Goal: Transaction & Acquisition: Purchase product/service

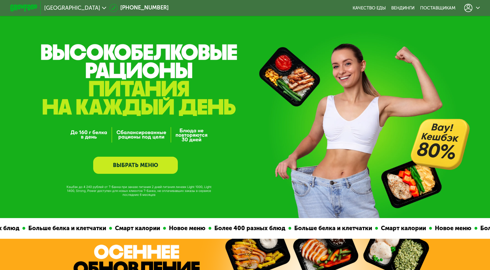
click at [142, 167] on link "ВЫБРАТЬ МЕНЮ" at bounding box center [135, 164] width 85 height 17
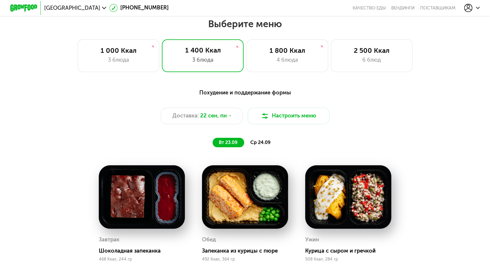
scroll to position [427, 0]
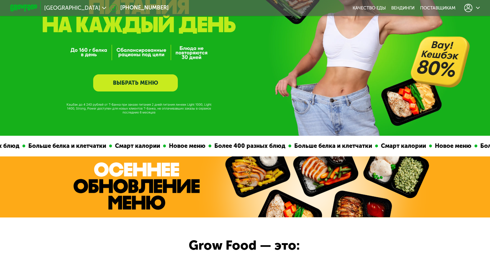
scroll to position [109, 0]
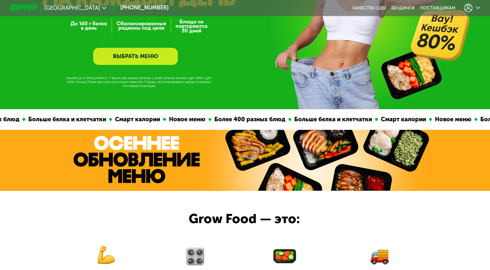
click at [154, 56] on link "ВЫБРАТЬ МЕНЮ" at bounding box center [135, 56] width 85 height 17
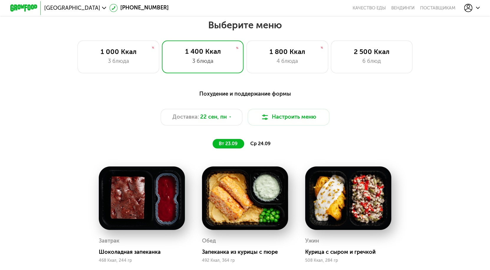
scroll to position [427, 0]
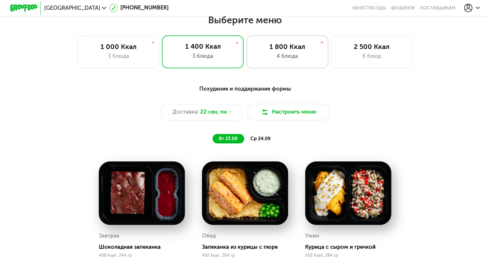
click at [285, 59] on div "4 блюда" at bounding box center [286, 56] width 67 height 8
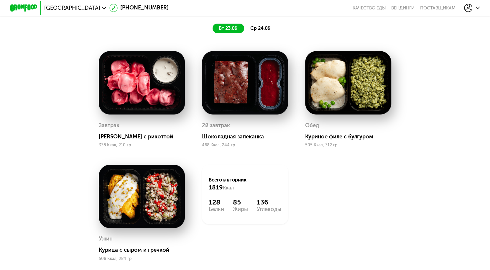
scroll to position [538, 0]
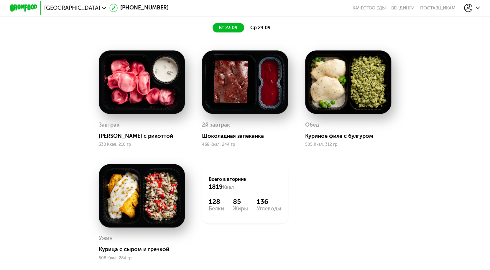
click at [268, 23] on div "Сбалансированное питание на каждый день Доставка: 22 сен, пн Настроить меню вт …" at bounding box center [245, 3] width 403 height 59
click at [262, 25] on div "Сбалансированное питание на каждый день Доставка: 22 сен, пн Настроить меню вт …" at bounding box center [245, 3] width 403 height 59
click at [261, 28] on span "ср 24.09" at bounding box center [260, 28] width 20 height 6
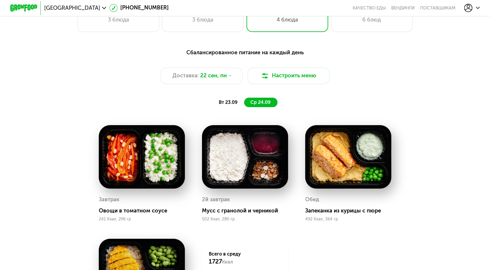
scroll to position [463, 0]
click at [223, 80] on span "22 сен, пн" at bounding box center [213, 76] width 27 height 8
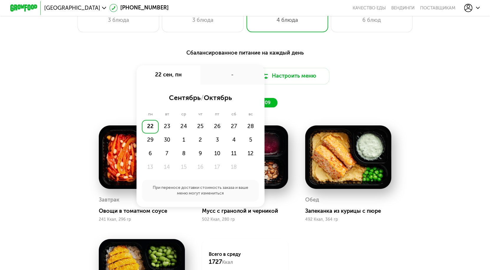
click at [376, 91] on div "Сбалансированное питание на каждый день Доставка: 22 сен, пн 22 сен, пн - сентя…" at bounding box center [245, 78] width 403 height 59
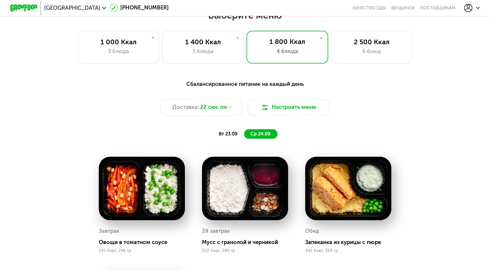
scroll to position [432, 0]
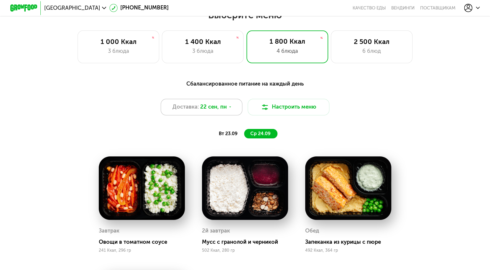
click at [225, 111] on span "22 сен, пн" at bounding box center [213, 107] width 27 height 8
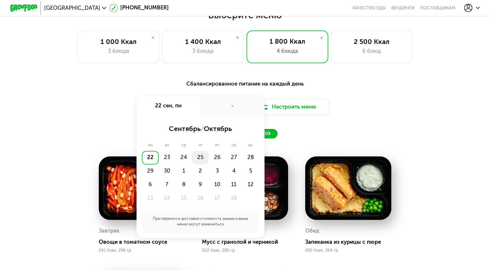
click at [201, 160] on div "25" at bounding box center [200, 158] width 17 height 14
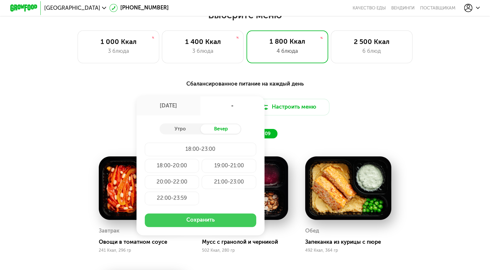
click at [196, 225] on button "Сохранить" at bounding box center [201, 220] width 112 height 14
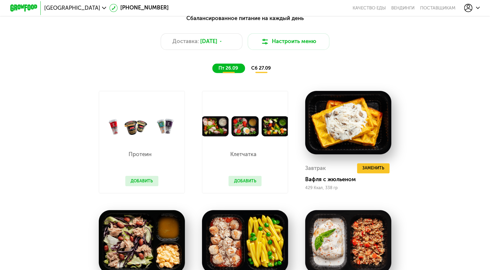
scroll to position [499, 0]
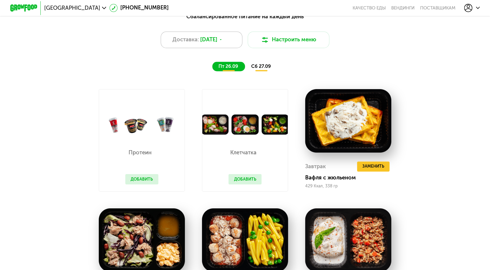
click at [229, 39] on div "Доставка: 25 сен, чт" at bounding box center [202, 40] width 82 height 16
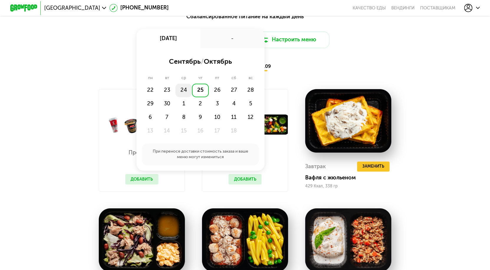
click at [184, 91] on div "24" at bounding box center [183, 90] width 17 height 14
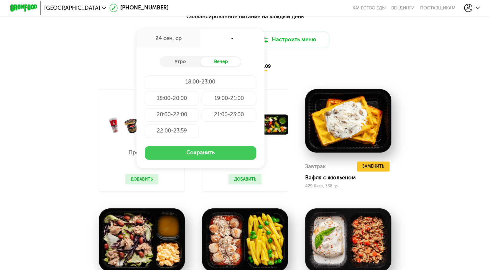
click at [191, 157] on button "Сохранить" at bounding box center [201, 153] width 112 height 14
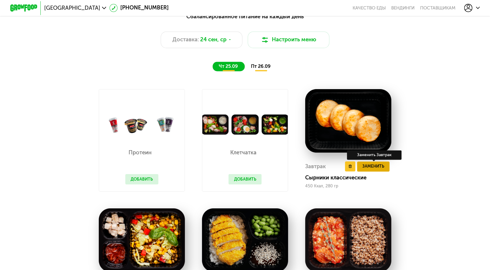
click at [383, 169] on span "Заменить" at bounding box center [373, 166] width 22 height 7
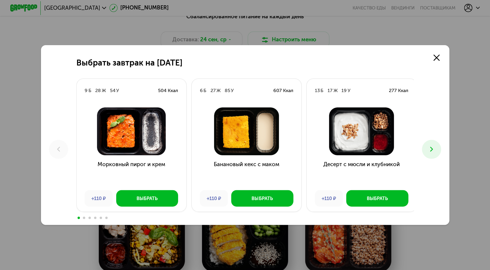
click at [431, 145] on icon at bounding box center [431, 149] width 8 height 8
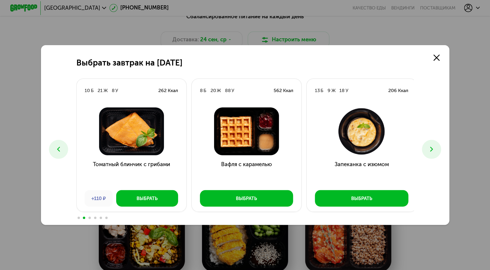
click at [431, 145] on icon at bounding box center [431, 149] width 8 height 8
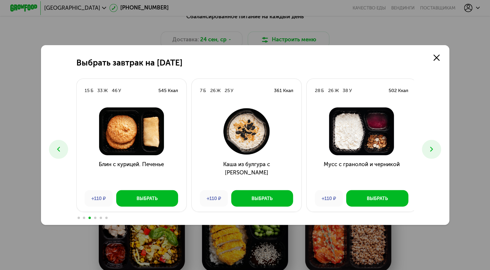
click at [431, 145] on icon at bounding box center [431, 149] width 8 height 8
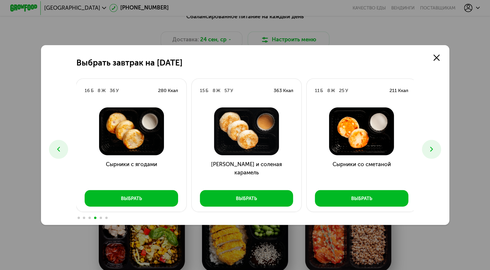
click at [431, 145] on icon at bounding box center [431, 149] width 8 height 8
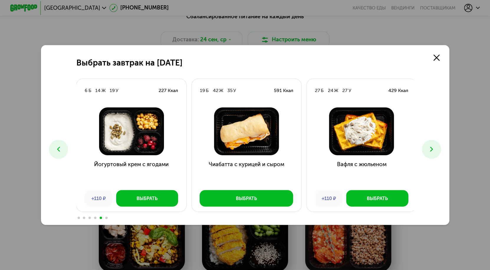
click at [431, 145] on icon at bounding box center [431, 149] width 8 height 8
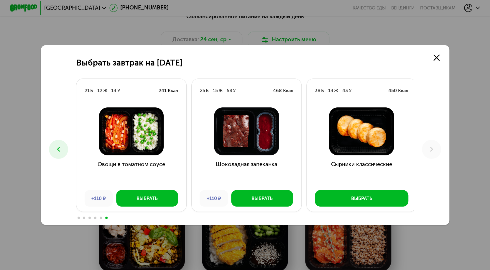
click at [360, 33] on div "Выбрать завтрак на 25 сентября 9 Б 28 Ж 54 У 504 Ккал Морковный пирог и крем +1…" at bounding box center [245, 135] width 490 height 270
click at [439, 56] on use at bounding box center [436, 58] width 6 height 6
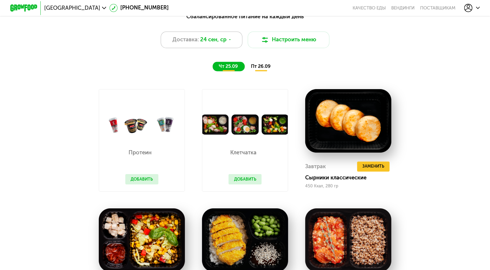
click at [223, 42] on span "24 сен, ср" at bounding box center [213, 40] width 26 height 8
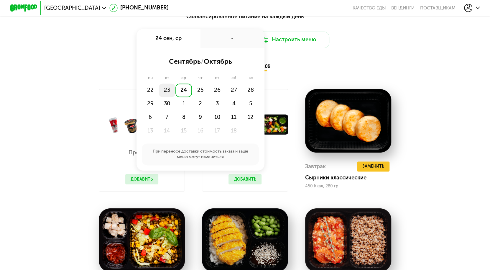
click at [168, 95] on div "23" at bounding box center [167, 90] width 17 height 14
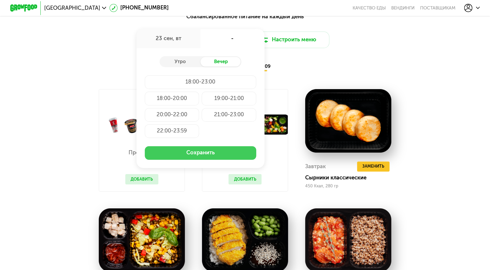
click at [174, 155] on button "Сохранить" at bounding box center [201, 153] width 112 height 14
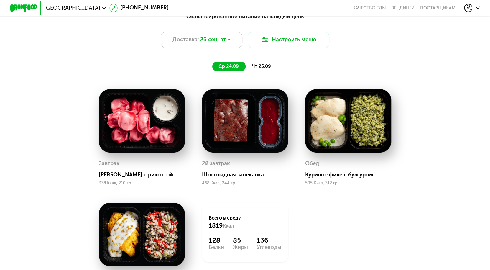
click at [222, 44] on span "23 сен, вт" at bounding box center [213, 40] width 26 height 8
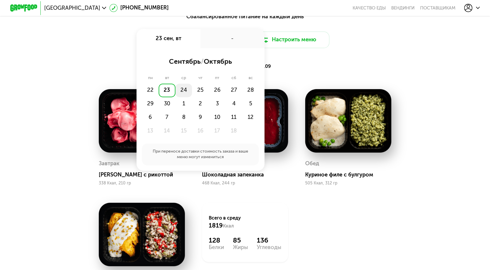
click at [180, 90] on div "24" at bounding box center [183, 90] width 17 height 14
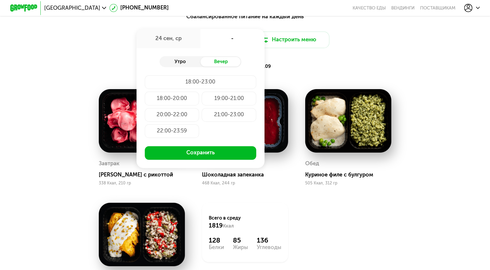
click at [179, 60] on div "Утро" at bounding box center [179, 61] width 41 height 9
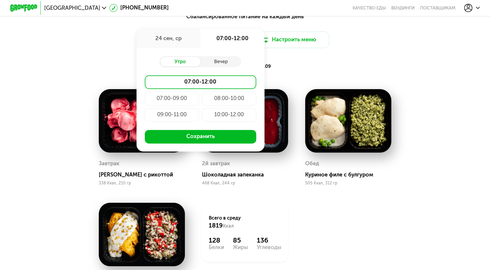
click at [179, 115] on div "09:00-11:00" at bounding box center [172, 115] width 55 height 14
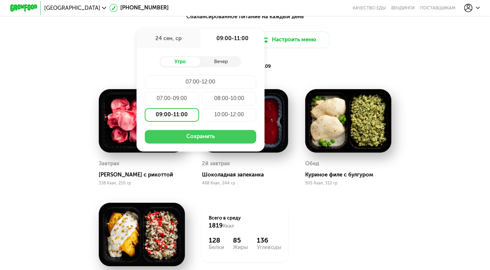
click at [197, 142] on button "Сохранить" at bounding box center [201, 137] width 112 height 14
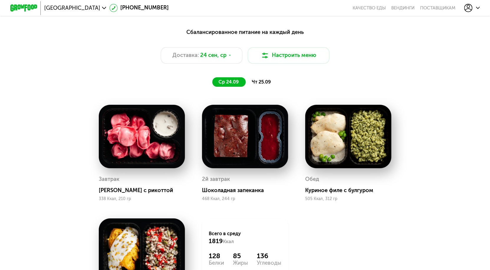
scroll to position [482, 0]
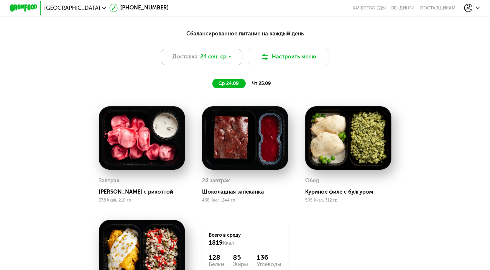
click at [230, 59] on icon at bounding box center [230, 57] width 4 height 4
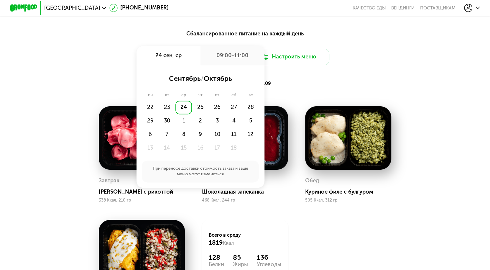
click at [228, 61] on div "09:00-11:00" at bounding box center [232, 55] width 64 height 19
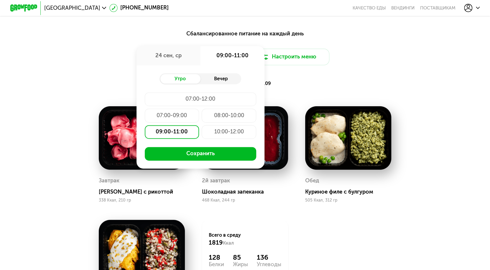
click at [223, 82] on div "Вечер" at bounding box center [220, 78] width 41 height 9
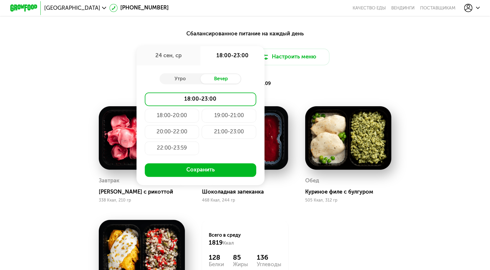
click at [186, 122] on div "18:00-20:00" at bounding box center [172, 115] width 55 height 14
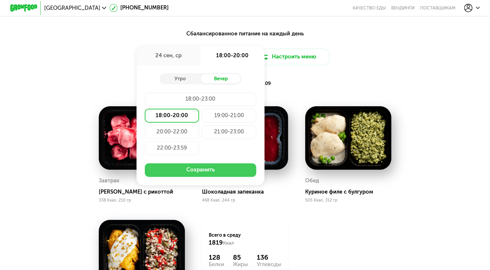
click at [197, 175] on button "Сохранить" at bounding box center [201, 170] width 112 height 14
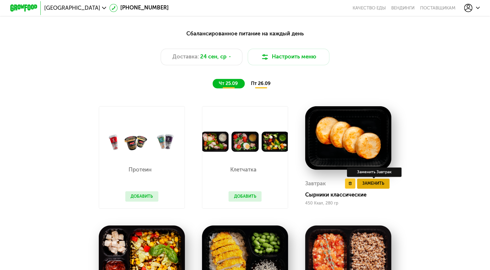
click at [370, 187] on span "Заменить" at bounding box center [373, 183] width 22 height 7
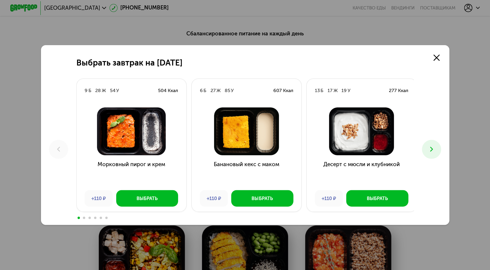
click at [432, 147] on use at bounding box center [431, 149] width 3 height 5
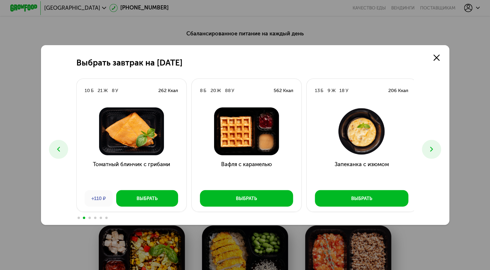
click at [432, 147] on use at bounding box center [431, 149] width 3 height 5
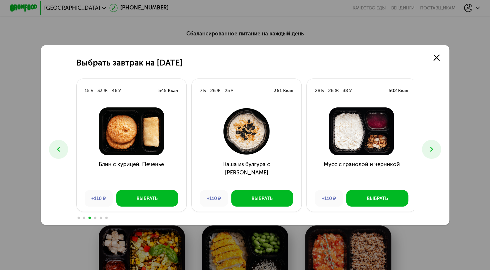
click at [432, 147] on use at bounding box center [431, 149] width 3 height 5
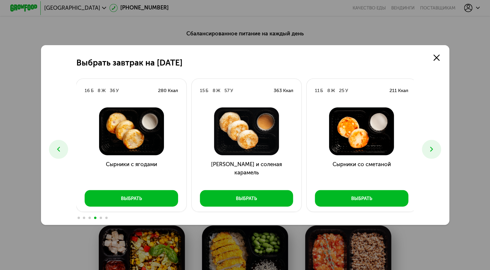
click at [432, 147] on use at bounding box center [431, 149] width 3 height 5
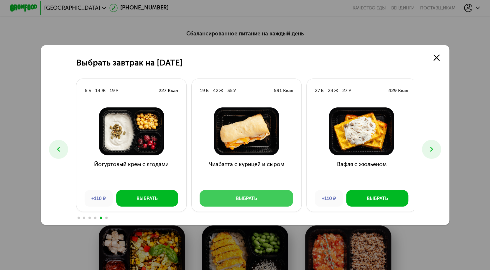
click at [248, 200] on div "Выбрать" at bounding box center [246, 198] width 21 height 7
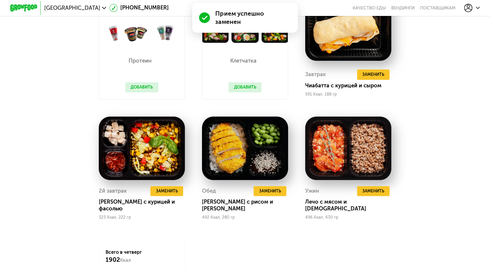
scroll to position [608, 0]
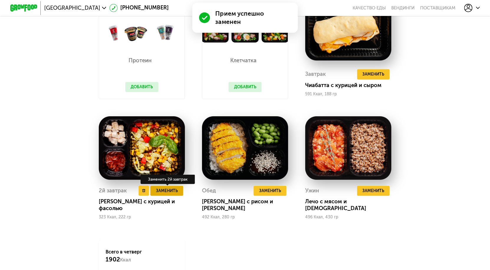
click at [172, 194] on span "Заменить" at bounding box center [167, 190] width 22 height 7
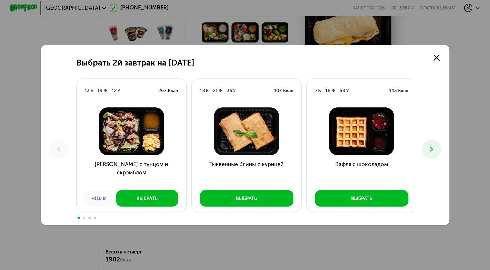
click at [432, 145] on icon at bounding box center [431, 149] width 8 height 8
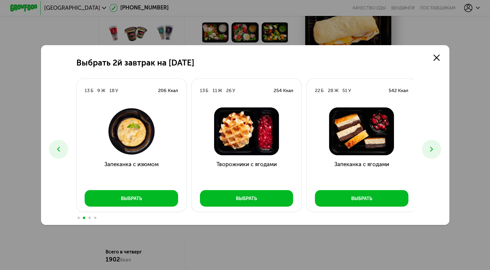
click at [432, 145] on icon at bounding box center [431, 149] width 8 height 8
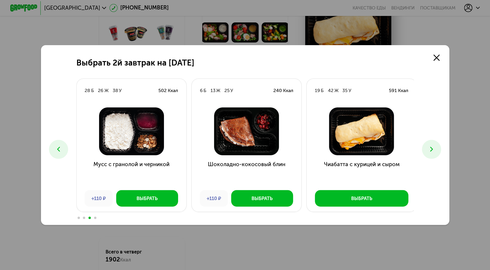
click at [432, 145] on icon at bounding box center [431, 149] width 8 height 8
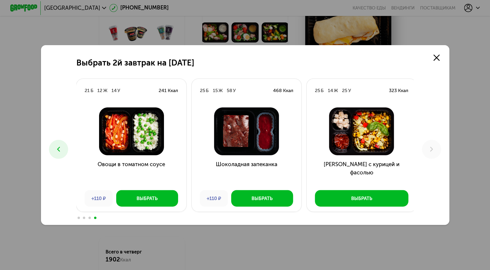
click at [59, 154] on button at bounding box center [58, 149] width 19 height 19
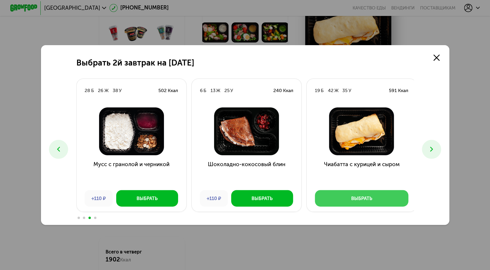
click at [369, 200] on div "Выбрать" at bounding box center [361, 198] width 21 height 7
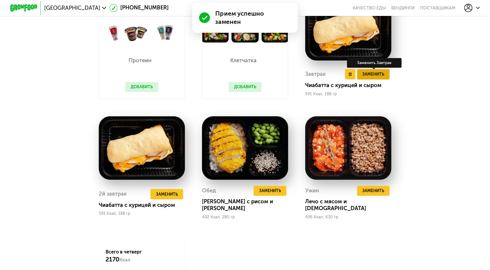
click at [366, 78] on span "Заменить" at bounding box center [373, 74] width 22 height 7
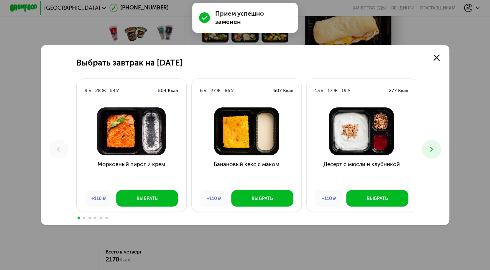
click at [426, 145] on button at bounding box center [431, 149] width 19 height 19
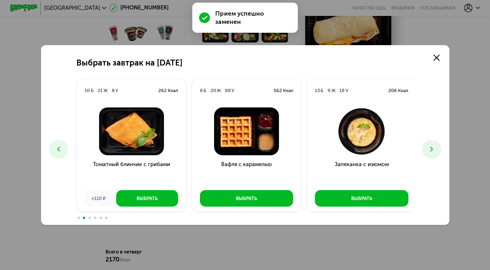
click at [426, 145] on button at bounding box center [431, 149] width 19 height 19
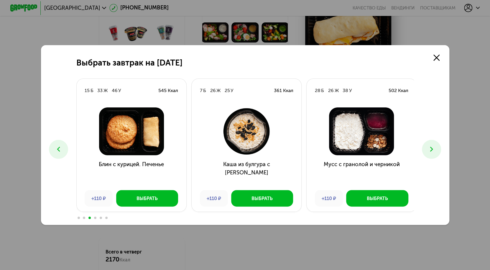
click at [426, 145] on button at bounding box center [431, 149] width 19 height 19
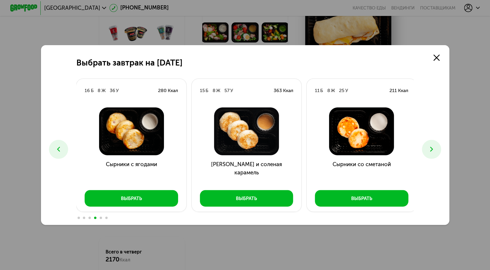
click at [426, 145] on button at bounding box center [431, 149] width 19 height 19
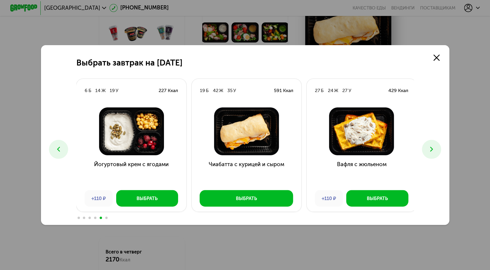
click at [426, 145] on button at bounding box center [431, 149] width 19 height 19
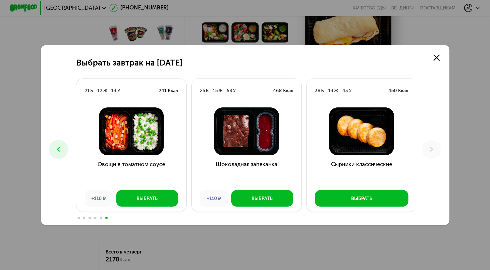
click at [60, 145] on icon at bounding box center [59, 149] width 8 height 8
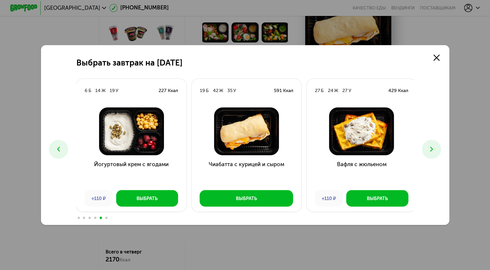
click at [57, 155] on button at bounding box center [58, 149] width 19 height 19
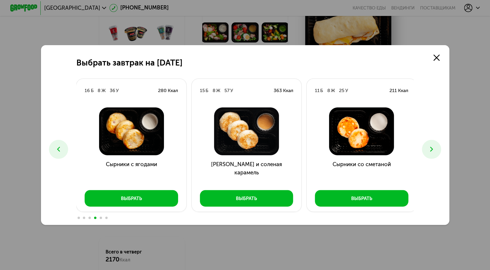
click at [57, 155] on button at bounding box center [58, 149] width 19 height 19
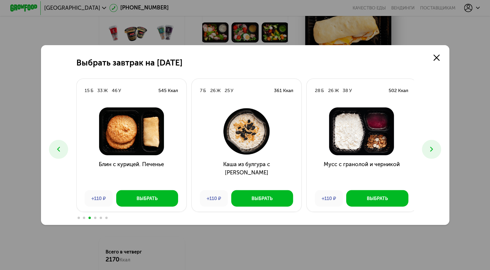
click at [57, 155] on button at bounding box center [58, 149] width 19 height 19
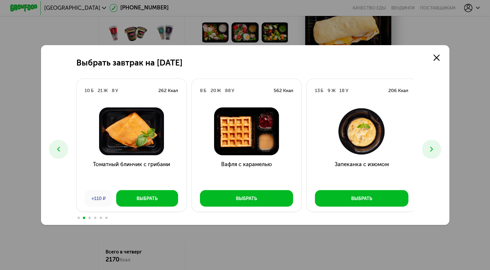
click at [58, 146] on icon at bounding box center [59, 149] width 8 height 8
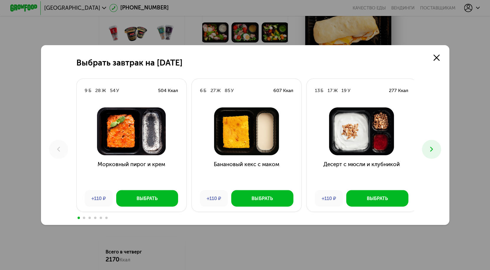
click at [433, 149] on use at bounding box center [431, 149] width 3 height 5
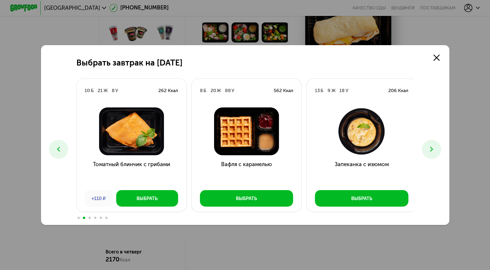
click at [433, 149] on use at bounding box center [431, 149] width 3 height 5
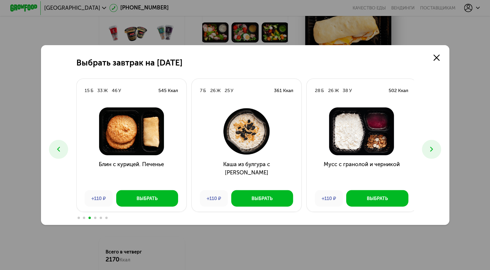
click at [433, 149] on use at bounding box center [431, 149] width 3 height 5
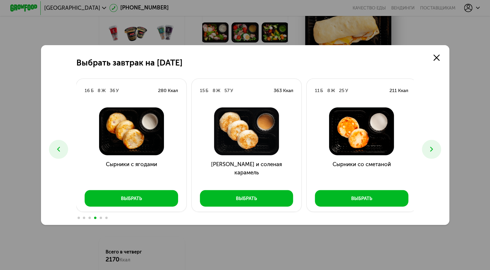
click at [433, 149] on use at bounding box center [431, 149] width 3 height 5
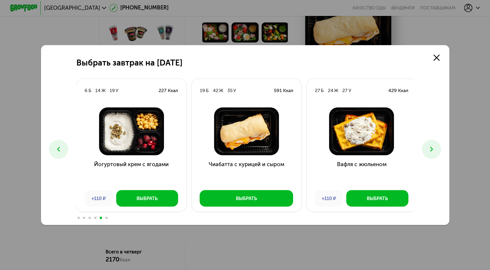
click at [433, 149] on use at bounding box center [431, 149] width 3 height 5
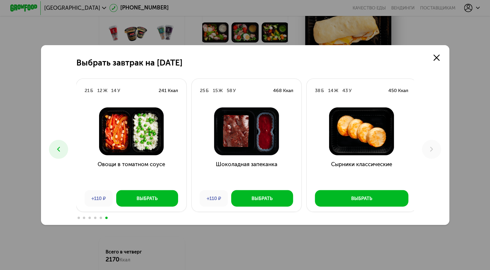
click at [58, 148] on icon at bounding box center [59, 149] width 8 height 8
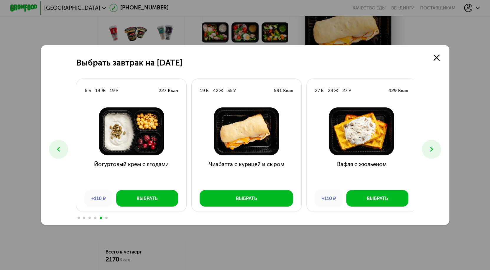
click at [58, 148] on icon at bounding box center [59, 149] width 8 height 8
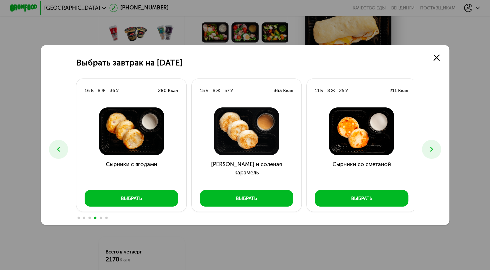
click at [58, 148] on icon at bounding box center [59, 149] width 8 height 8
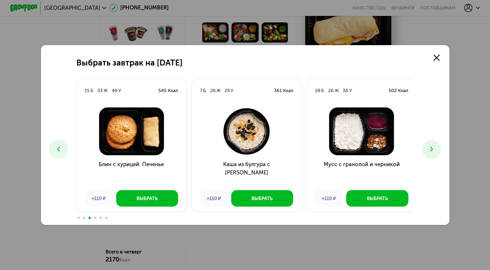
click at [58, 148] on icon at bounding box center [59, 149] width 8 height 8
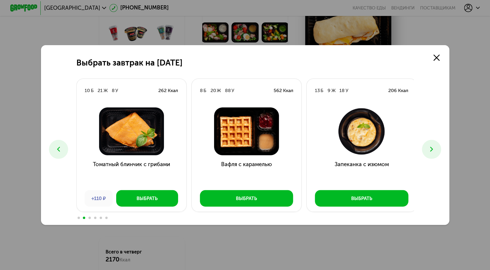
click at [58, 148] on icon at bounding box center [59, 149] width 8 height 8
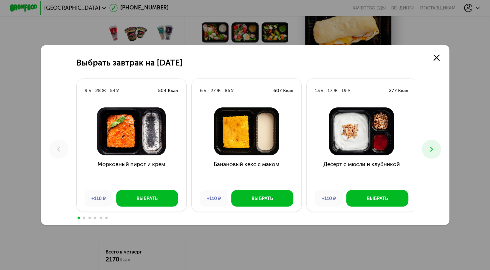
click at [440, 151] on button at bounding box center [431, 149] width 19 height 19
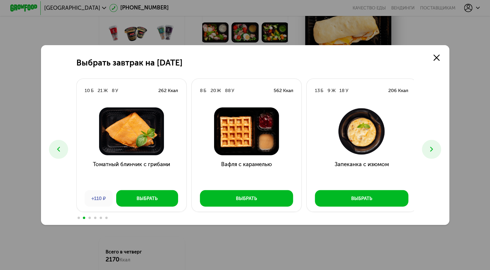
click at [440, 151] on button at bounding box center [431, 149] width 19 height 19
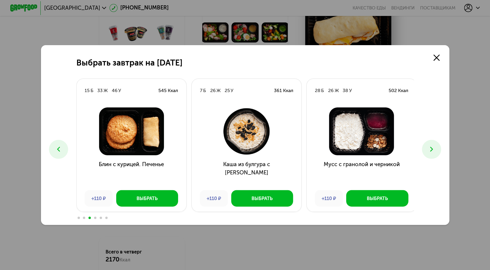
click at [440, 151] on button at bounding box center [431, 149] width 19 height 19
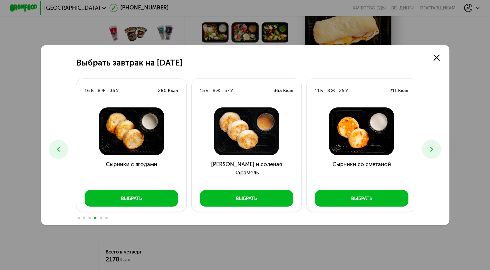
click at [440, 151] on button at bounding box center [431, 149] width 19 height 19
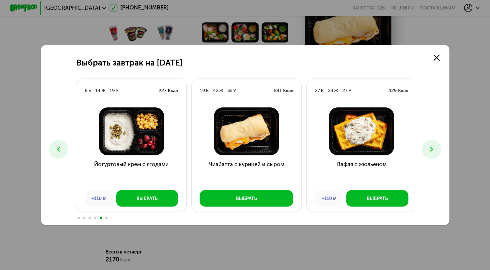
click at [440, 151] on button at bounding box center [431, 149] width 19 height 19
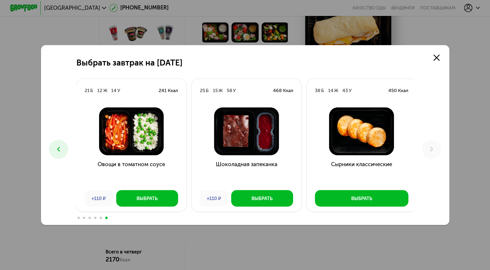
click at [62, 149] on button at bounding box center [58, 149] width 19 height 19
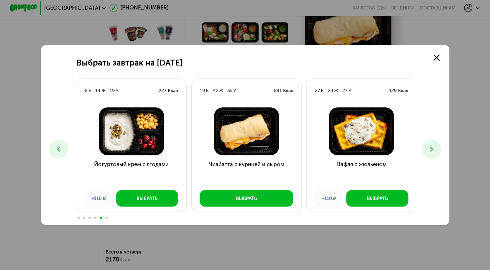
click at [62, 149] on button at bounding box center [58, 149] width 19 height 19
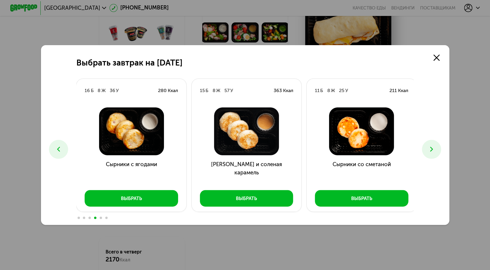
click at [435, 151] on icon at bounding box center [431, 149] width 8 height 8
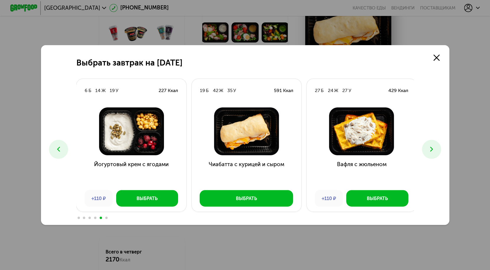
click at [58, 156] on button at bounding box center [58, 149] width 19 height 19
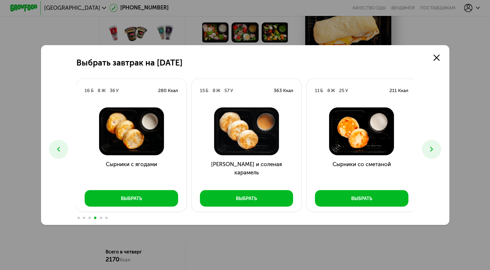
click at [58, 156] on button at bounding box center [58, 149] width 19 height 19
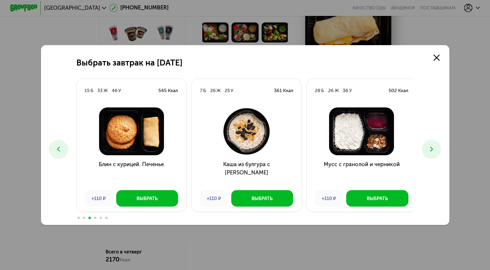
click at [58, 156] on button at bounding box center [58, 149] width 19 height 19
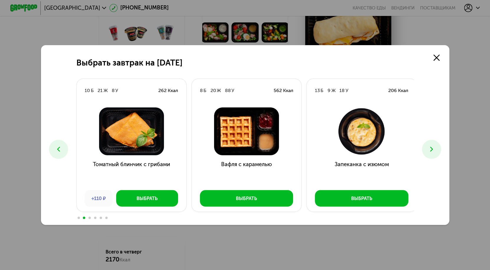
click at [430, 151] on icon at bounding box center [431, 149] width 8 height 8
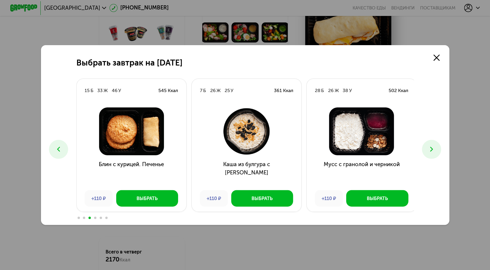
click at [430, 151] on icon at bounding box center [431, 149] width 8 height 8
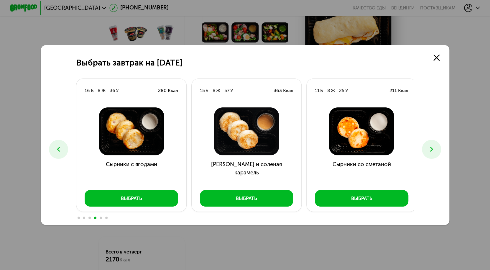
click at [430, 151] on icon at bounding box center [431, 149] width 8 height 8
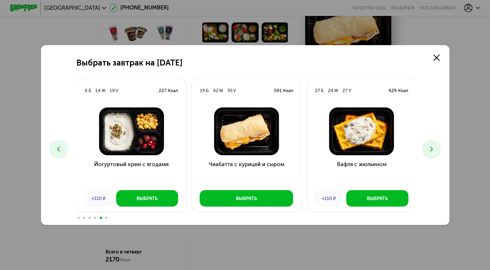
click at [348, 132] on img at bounding box center [361, 131] width 99 height 48
click at [376, 199] on div "Выбрать" at bounding box center [377, 198] width 21 height 7
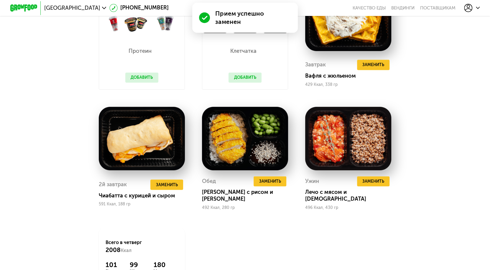
scroll to position [623, 0]
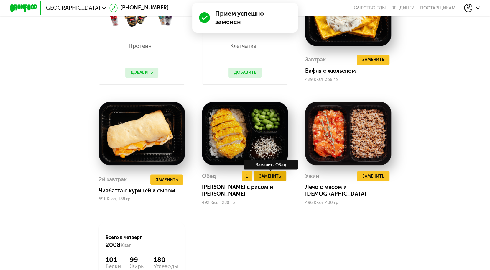
click at [273, 179] on span "Заменить" at bounding box center [270, 175] width 22 height 7
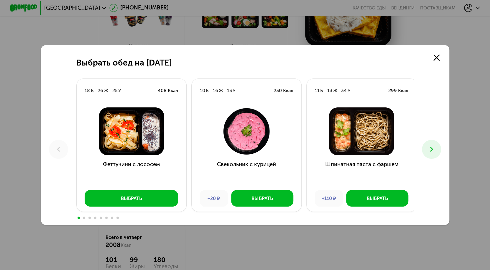
click at [426, 154] on button at bounding box center [431, 149] width 19 height 19
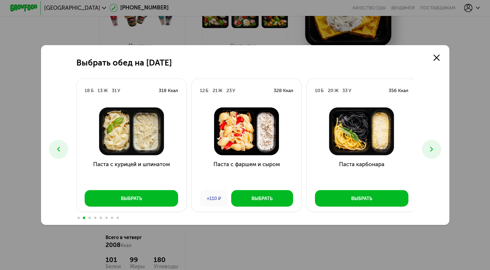
click at [433, 149] on use at bounding box center [431, 149] width 3 height 5
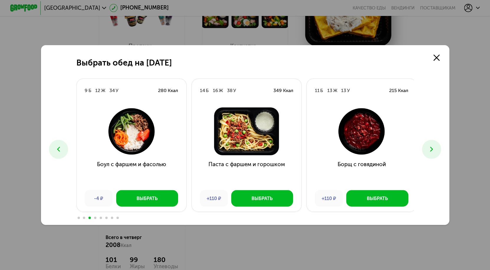
click at [433, 149] on use at bounding box center [431, 149] width 3 height 5
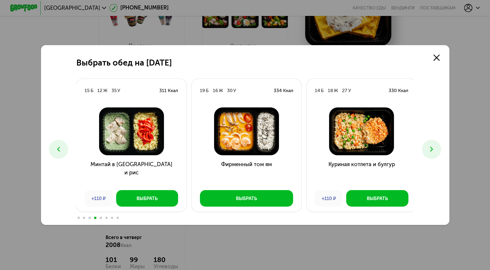
click at [433, 149] on use at bounding box center [431, 149] width 3 height 5
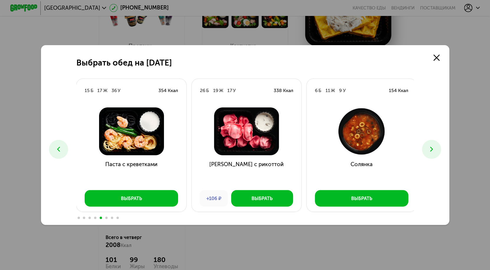
click at [433, 149] on use at bounding box center [431, 149] width 3 height 5
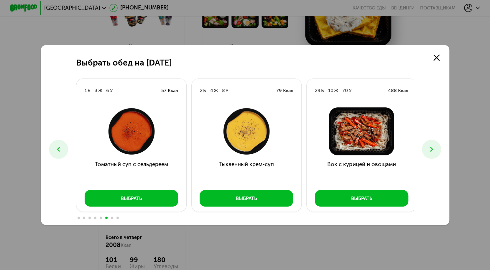
click at [433, 149] on use at bounding box center [431, 149] width 3 height 5
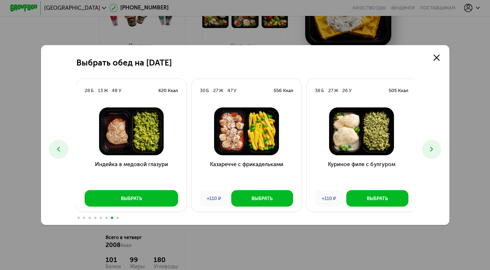
click at [433, 149] on use at bounding box center [431, 149] width 3 height 5
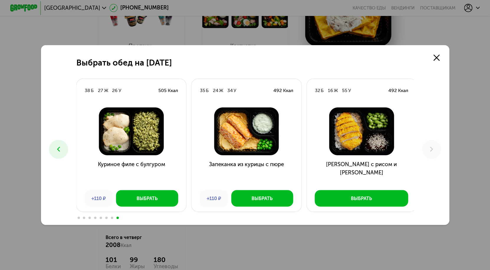
click at [57, 145] on icon at bounding box center [59, 149] width 8 height 8
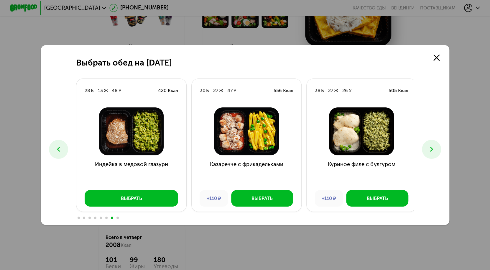
click at [57, 145] on icon at bounding box center [59, 149] width 8 height 8
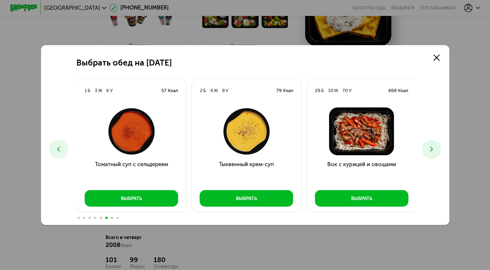
click at [57, 145] on icon at bounding box center [59, 149] width 8 height 8
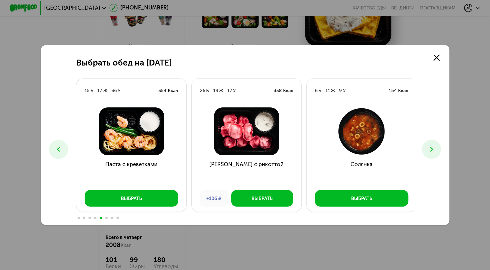
click at [57, 145] on icon at bounding box center [59, 149] width 8 height 8
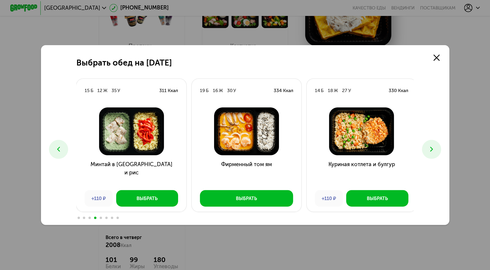
click at [57, 145] on icon at bounding box center [59, 149] width 8 height 8
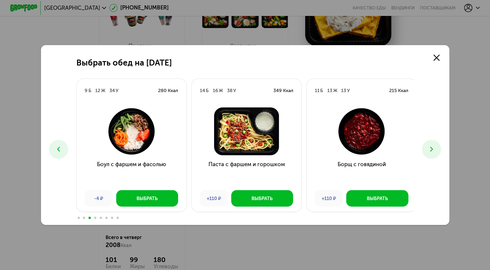
click at [57, 145] on icon at bounding box center [59, 149] width 8 height 8
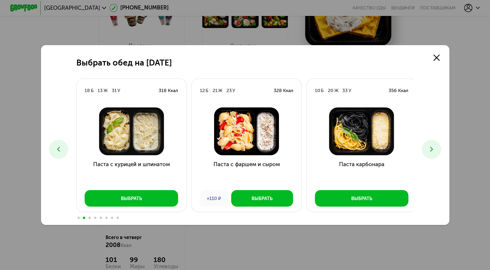
click at [57, 145] on icon at bounding box center [59, 149] width 8 height 8
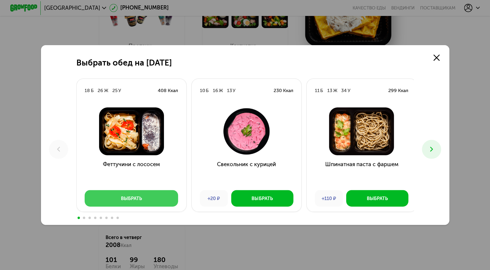
click at [148, 197] on button "Выбрать" at bounding box center [131, 198] width 93 height 16
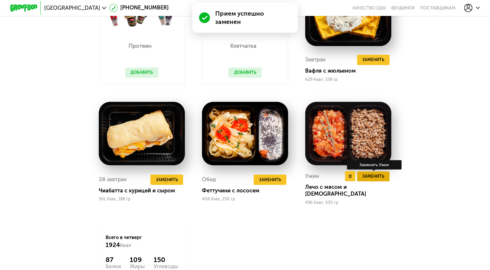
click at [382, 177] on span "Заменить" at bounding box center [373, 175] width 22 height 7
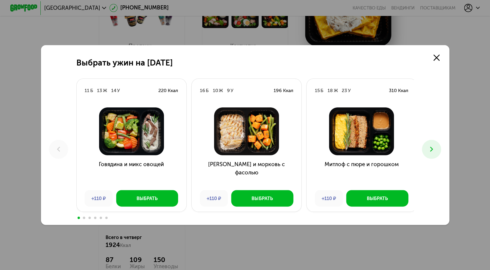
click at [435, 153] on icon at bounding box center [431, 149] width 8 height 8
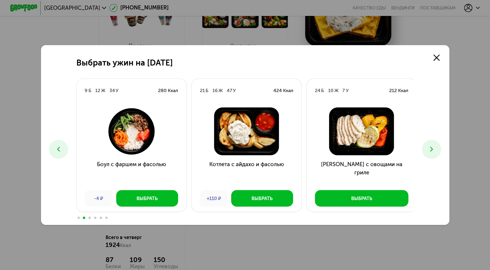
click at [435, 153] on icon at bounding box center [431, 149] width 8 height 8
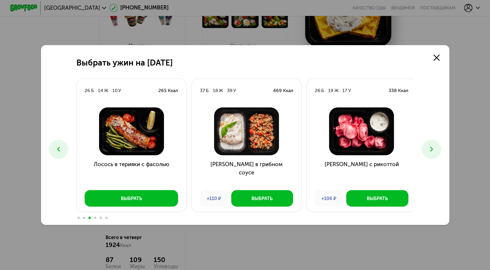
click at [435, 153] on icon at bounding box center [431, 149] width 8 height 8
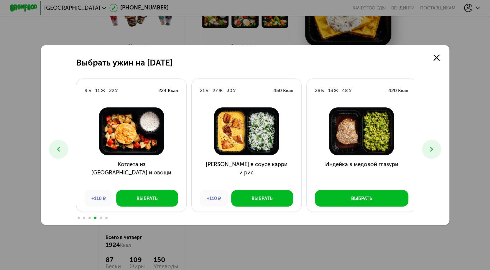
click at [435, 153] on icon at bounding box center [431, 149] width 8 height 8
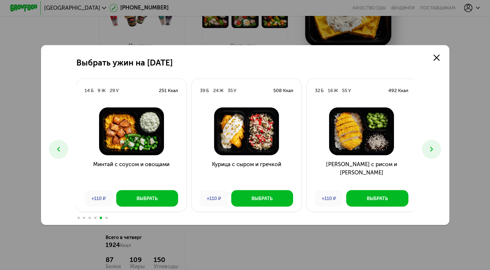
click at [435, 153] on icon at bounding box center [431, 149] width 8 height 8
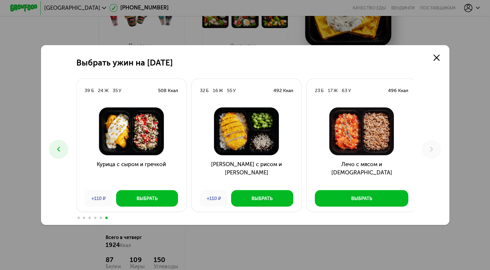
click at [58, 152] on icon at bounding box center [59, 149] width 8 height 8
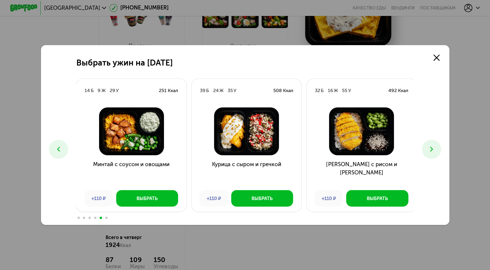
click at [58, 152] on icon at bounding box center [59, 149] width 8 height 8
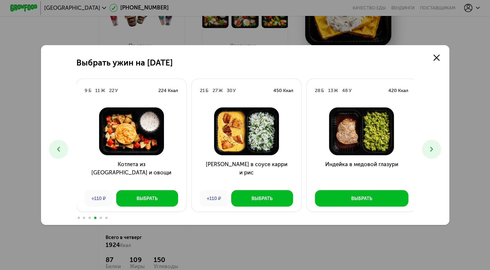
click at [58, 152] on icon at bounding box center [59, 149] width 8 height 8
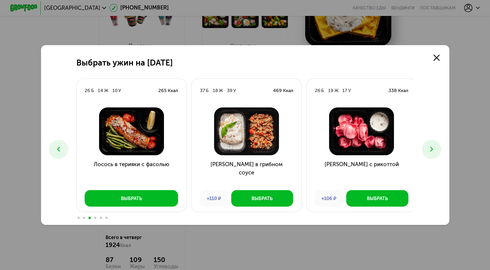
click at [58, 152] on icon at bounding box center [59, 149] width 8 height 8
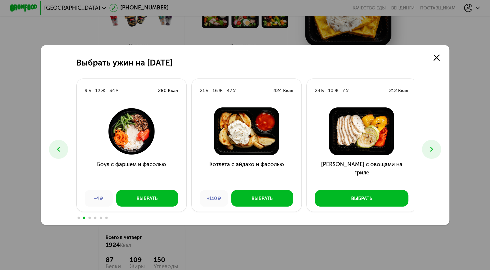
click at [58, 152] on icon at bounding box center [59, 149] width 8 height 8
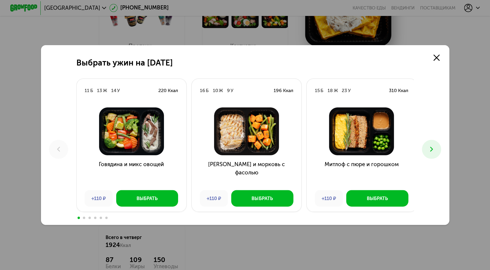
click at [432, 146] on icon at bounding box center [431, 149] width 8 height 8
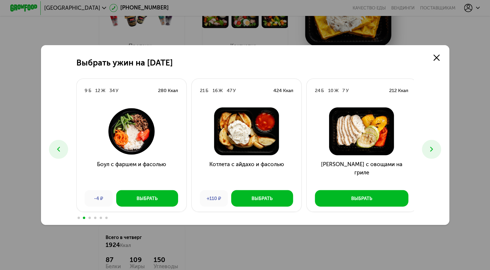
click at [58, 145] on icon at bounding box center [59, 149] width 8 height 8
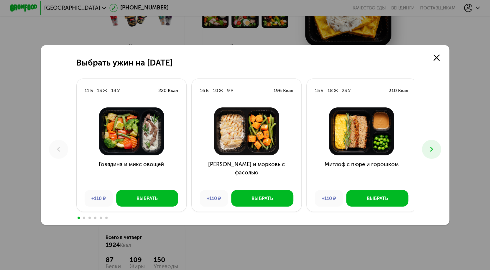
click at [437, 152] on button at bounding box center [431, 149] width 19 height 19
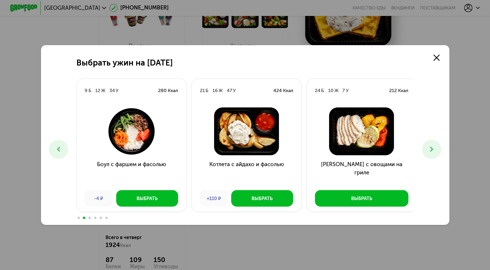
click at [437, 152] on button at bounding box center [431, 149] width 19 height 19
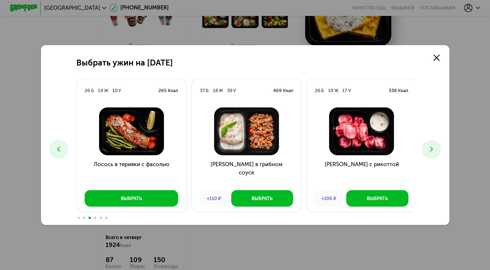
click at [435, 151] on icon at bounding box center [431, 149] width 8 height 8
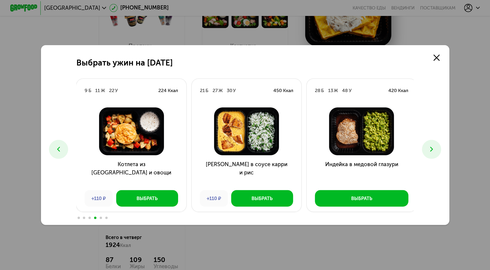
click at [435, 140] on button at bounding box center [431, 149] width 19 height 19
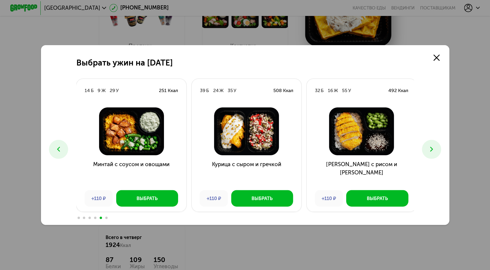
click at [432, 146] on icon at bounding box center [431, 149] width 8 height 8
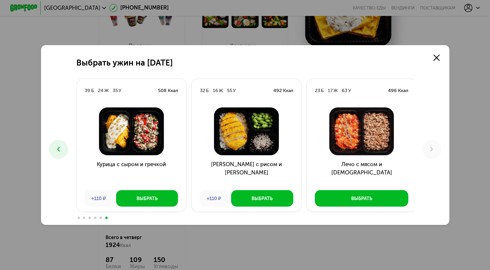
click at [56, 154] on button at bounding box center [58, 149] width 19 height 19
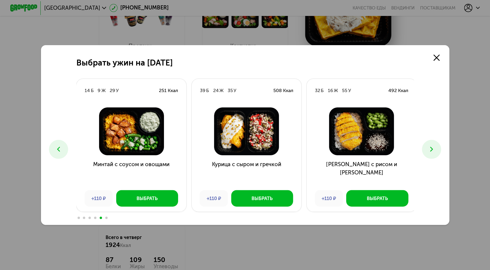
click at [56, 154] on button at bounding box center [58, 149] width 19 height 19
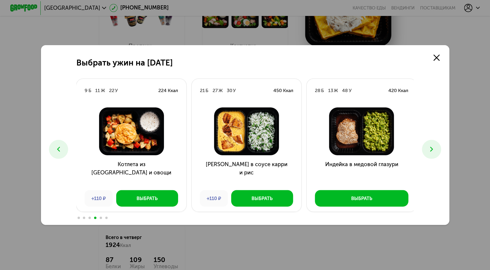
click at [437, 150] on button at bounding box center [431, 149] width 19 height 19
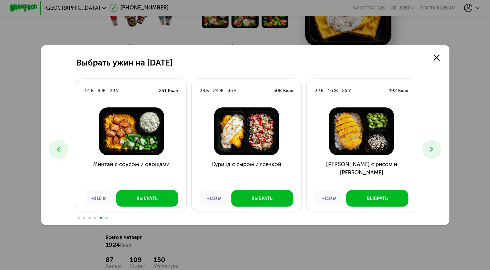
click at [437, 150] on button at bounding box center [431, 149] width 19 height 19
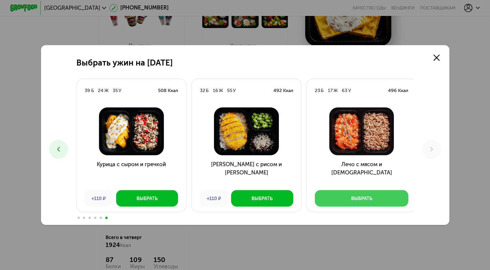
click at [390, 198] on button "Выбрать" at bounding box center [361, 198] width 93 height 16
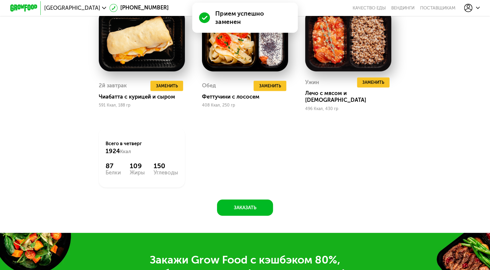
scroll to position [719, 0]
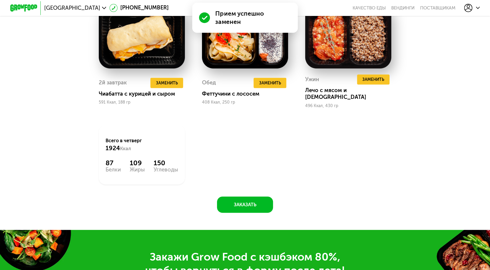
click at [238, 225] on div "Сбалансированное питание на каждый день Доставка: 24 сен, ср Настроить меню Нас…" at bounding box center [245, 6] width 490 height 447
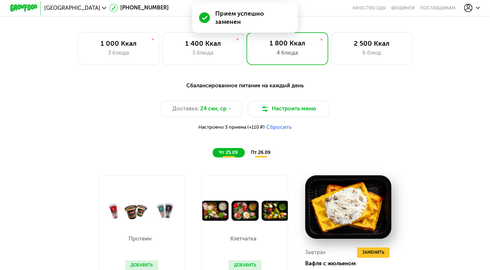
scroll to position [408, 0]
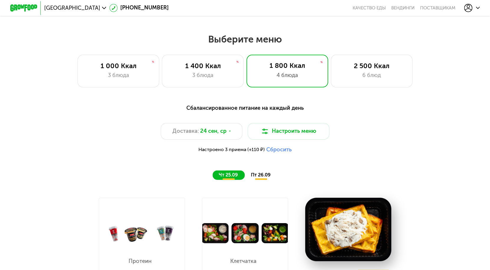
click at [264, 177] on span "пт 26.09" at bounding box center [261, 175] width 20 height 6
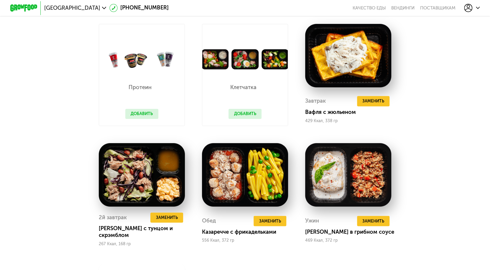
scroll to position [582, 0]
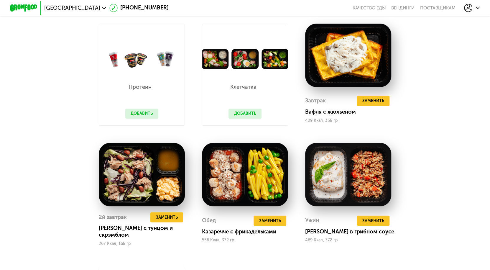
click at [245, 119] on button "Добавить" at bounding box center [244, 113] width 33 height 10
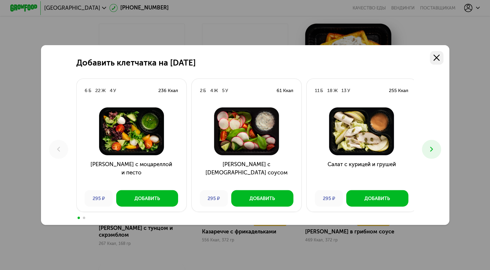
click at [438, 57] on use at bounding box center [436, 58] width 6 height 6
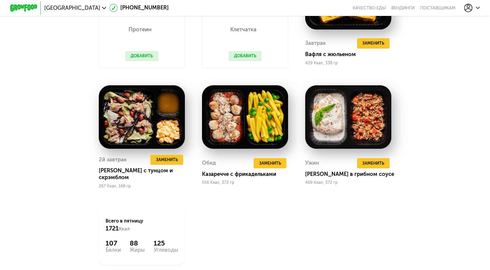
scroll to position [640, 0]
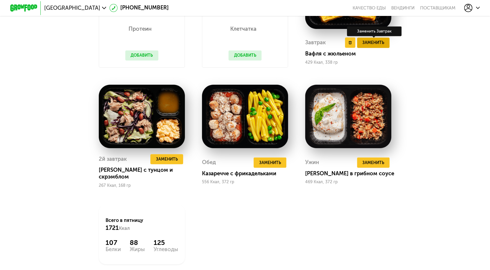
click at [377, 46] on span "Заменить" at bounding box center [373, 42] width 22 height 7
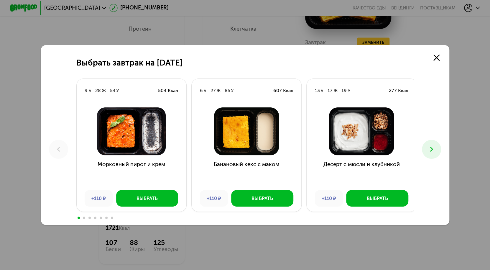
click at [433, 151] on icon at bounding box center [431, 149] width 8 height 8
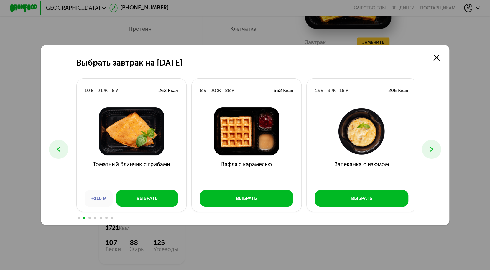
click at [433, 151] on icon at bounding box center [431, 149] width 8 height 8
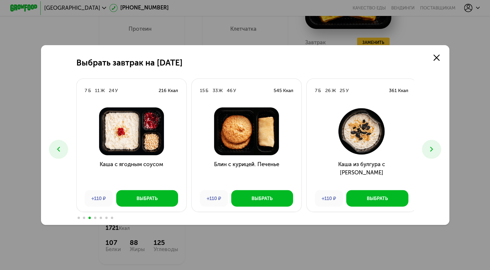
click at [433, 151] on icon at bounding box center [431, 149] width 8 height 8
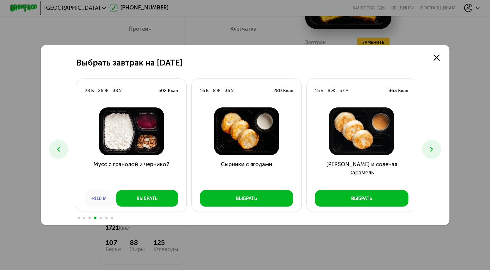
click at [433, 151] on icon at bounding box center [431, 149] width 8 height 8
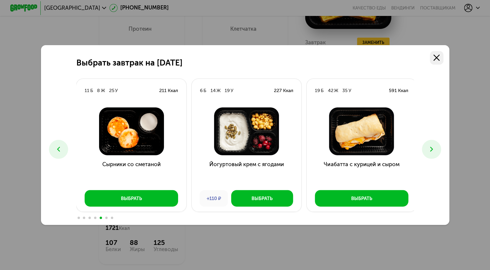
click at [436, 58] on use at bounding box center [436, 58] width 6 height 6
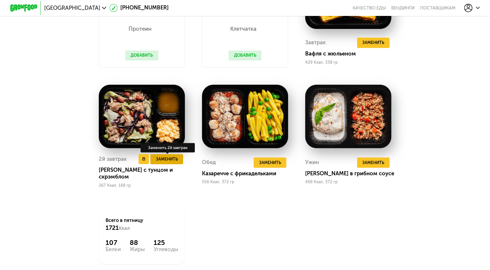
click at [170, 162] on span "Заменить" at bounding box center [167, 158] width 22 height 7
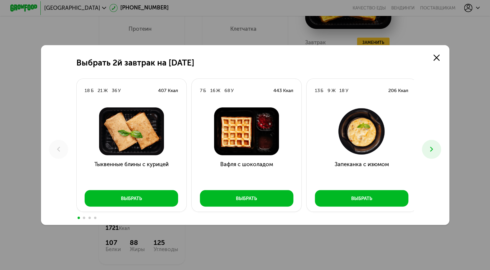
click at [431, 150] on icon at bounding box center [431, 149] width 8 height 8
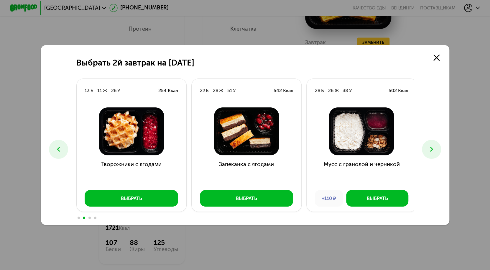
click at [431, 150] on icon at bounding box center [431, 149] width 8 height 8
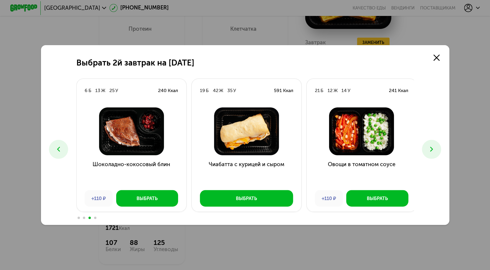
click at [431, 150] on icon at bounding box center [431, 149] width 8 height 8
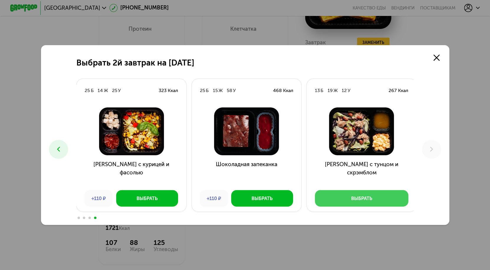
click at [362, 197] on div "Выбрать" at bounding box center [361, 198] width 21 height 7
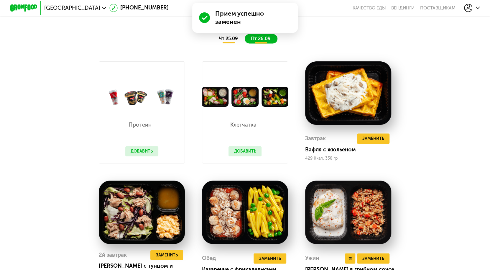
scroll to position [456, 0]
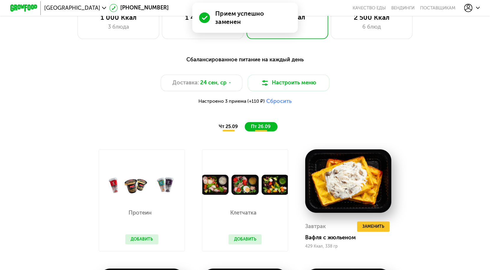
click at [223, 129] on span "чт 25.09" at bounding box center [228, 126] width 19 height 6
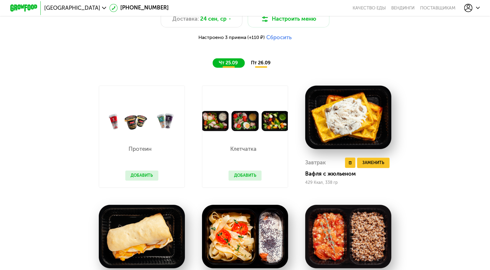
scroll to position [539, 0]
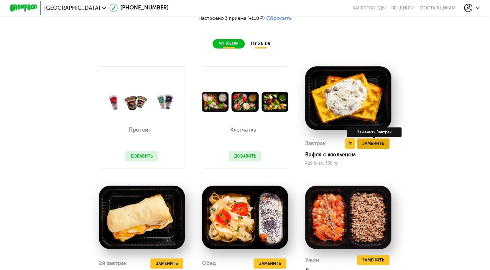
click at [383, 145] on span "Заменить" at bounding box center [373, 143] width 22 height 7
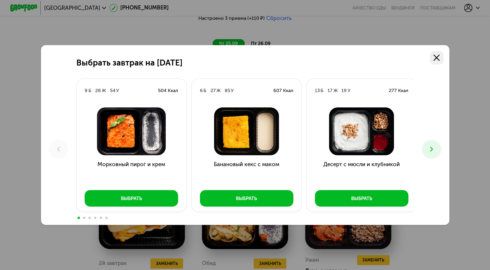
click at [439, 60] on use at bounding box center [436, 58] width 6 height 6
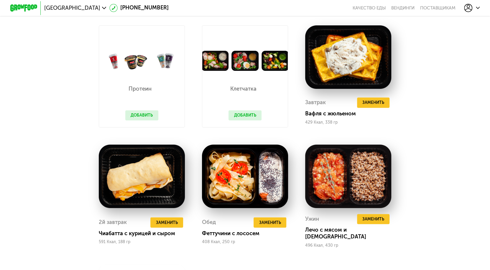
scroll to position [580, 0]
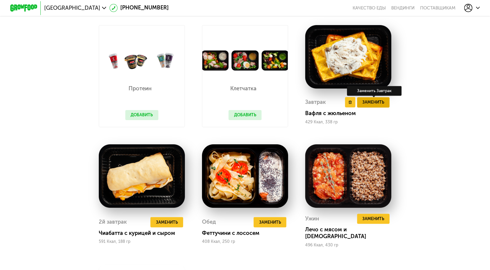
click at [382, 106] on span "Заменить" at bounding box center [373, 102] width 22 height 7
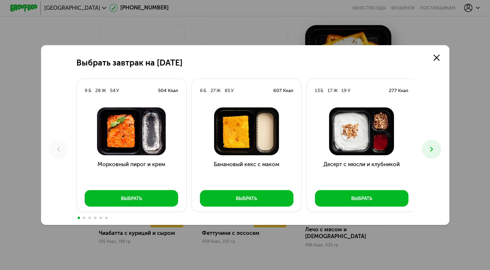
click at [430, 157] on button at bounding box center [431, 149] width 19 height 19
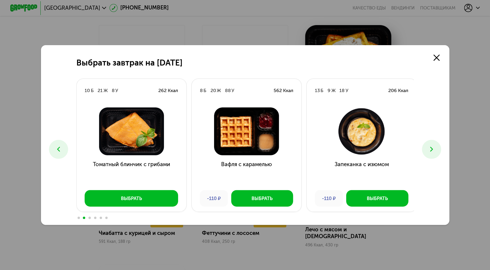
click at [430, 157] on button at bounding box center [431, 149] width 19 height 19
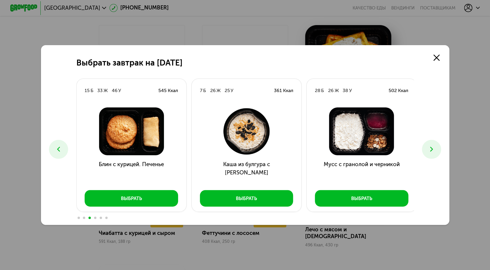
click at [430, 157] on button at bounding box center [431, 149] width 19 height 19
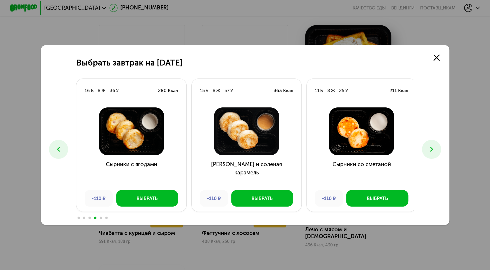
click at [430, 157] on button at bounding box center [431, 149] width 19 height 19
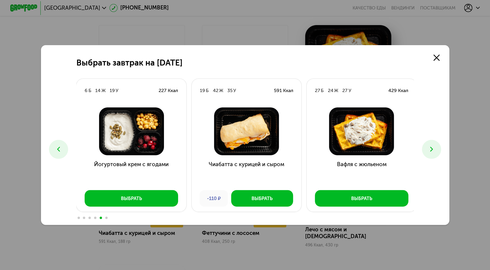
click at [430, 157] on button at bounding box center [431, 149] width 19 height 19
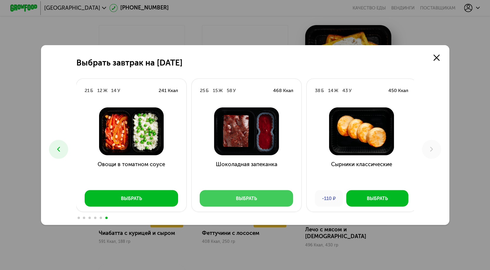
click at [228, 200] on button "Выбрать" at bounding box center [246, 198] width 93 height 16
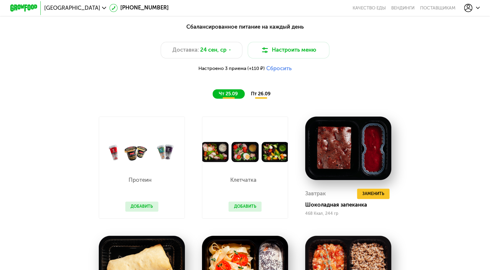
scroll to position [574, 0]
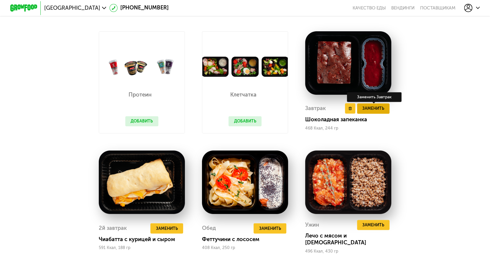
click at [375, 112] on span "Заменить" at bounding box center [373, 108] width 22 height 7
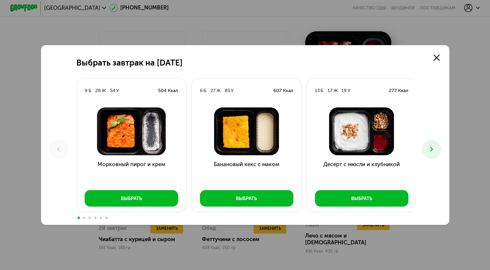
click at [434, 151] on icon at bounding box center [431, 149] width 8 height 8
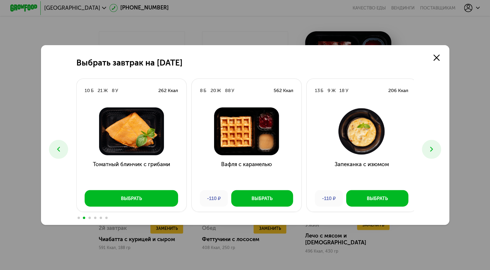
click at [434, 151] on icon at bounding box center [431, 149] width 8 height 8
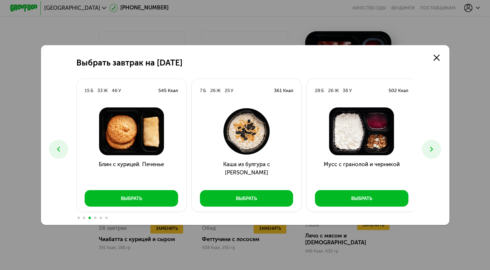
click at [434, 151] on icon at bounding box center [431, 149] width 8 height 8
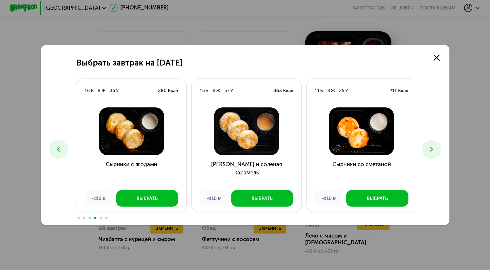
click at [55, 150] on icon at bounding box center [59, 149] width 8 height 8
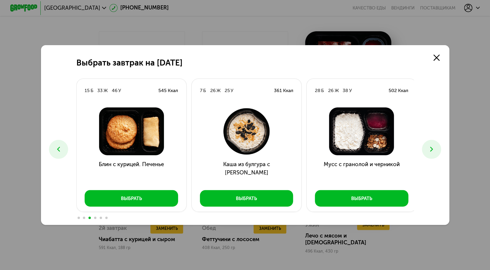
click at [121, 125] on img at bounding box center [131, 131] width 99 height 48
click at [60, 152] on icon at bounding box center [59, 149] width 8 height 8
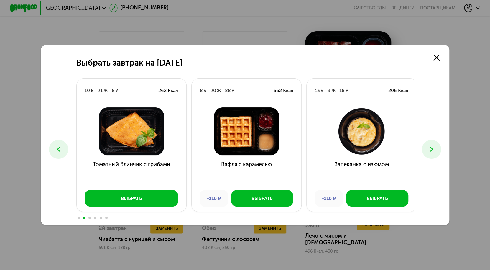
click at [60, 152] on icon at bounding box center [59, 149] width 8 height 8
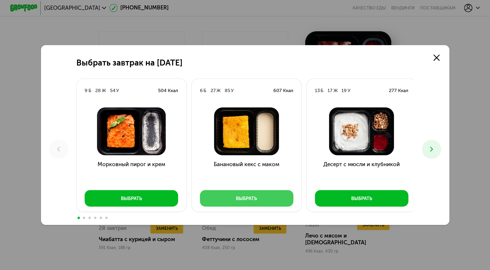
click at [261, 195] on button "Выбрать" at bounding box center [246, 198] width 93 height 16
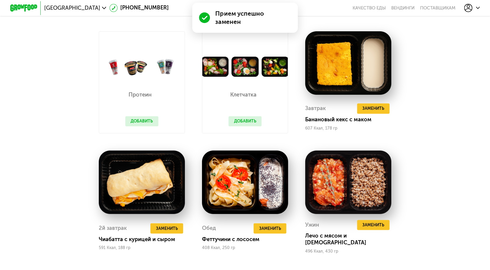
scroll to position [511, 0]
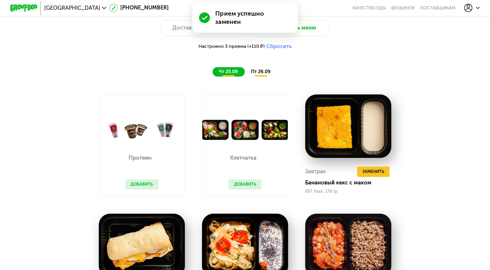
click at [261, 74] on span "пт 26.09" at bounding box center [261, 72] width 20 height 6
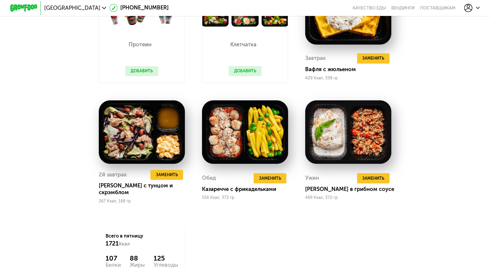
scroll to position [625, 0]
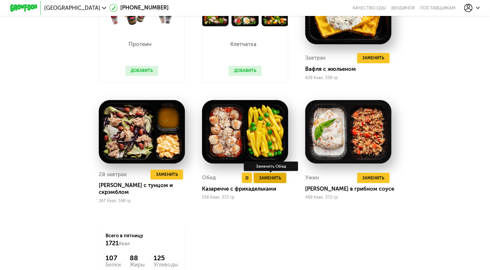
click at [279, 176] on span "Заменить" at bounding box center [270, 177] width 22 height 7
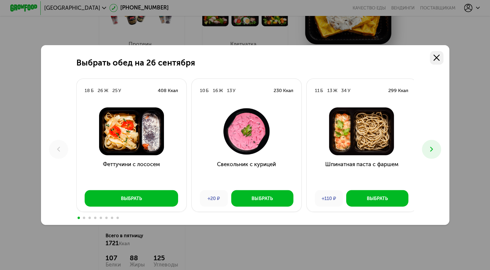
click at [438, 58] on icon at bounding box center [436, 58] width 6 height 6
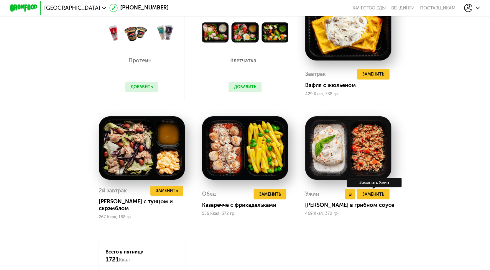
scroll to position [608, 0]
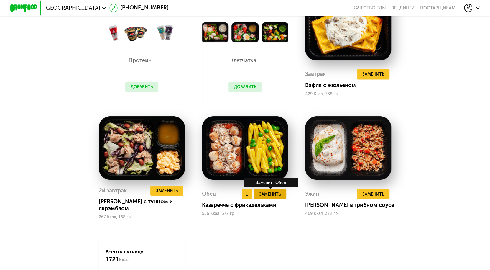
click at [272, 195] on span "Заменить" at bounding box center [270, 193] width 22 height 7
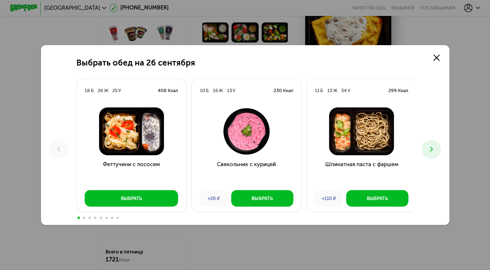
click at [431, 152] on icon at bounding box center [431, 149] width 8 height 8
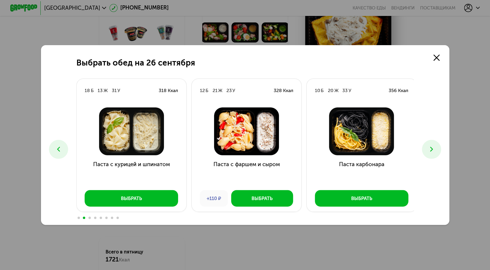
click at [431, 152] on icon at bounding box center [431, 149] width 8 height 8
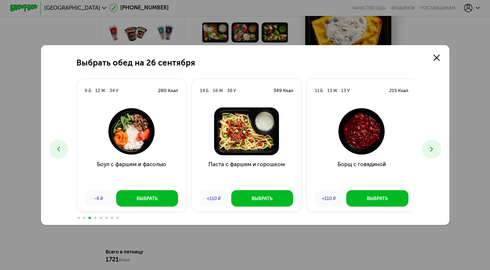
click at [431, 152] on icon at bounding box center [431, 149] width 8 height 8
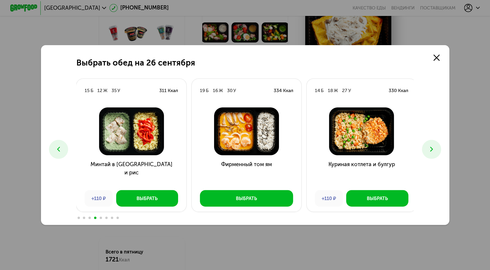
click at [431, 152] on icon at bounding box center [431, 149] width 8 height 8
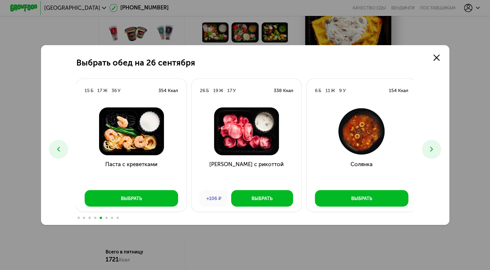
click at [431, 152] on icon at bounding box center [431, 149] width 8 height 8
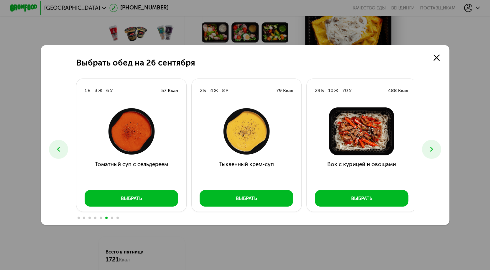
click at [431, 152] on icon at bounding box center [431, 149] width 8 height 8
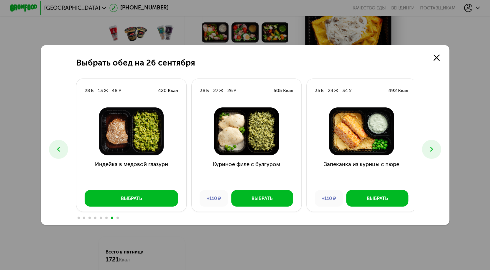
click at [429, 153] on icon at bounding box center [431, 149] width 8 height 8
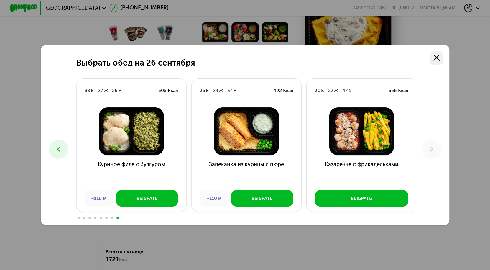
click at [434, 58] on link at bounding box center [437, 58] width 14 height 14
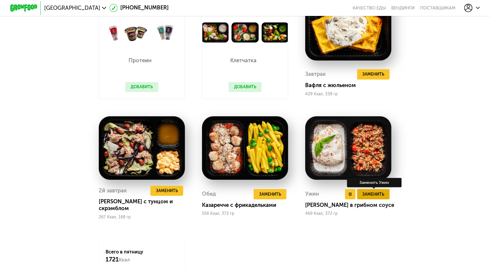
click at [379, 193] on span "Заменить" at bounding box center [373, 193] width 22 height 7
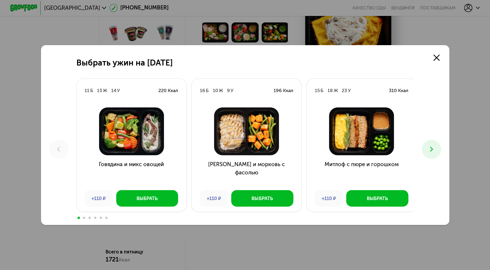
click at [437, 148] on button at bounding box center [431, 149] width 19 height 19
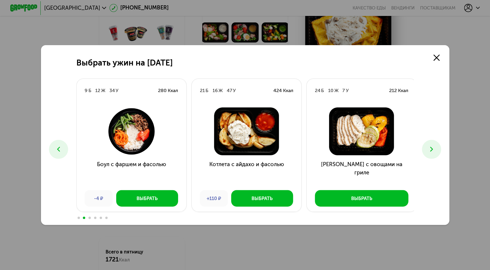
click at [437, 148] on button at bounding box center [431, 149] width 19 height 19
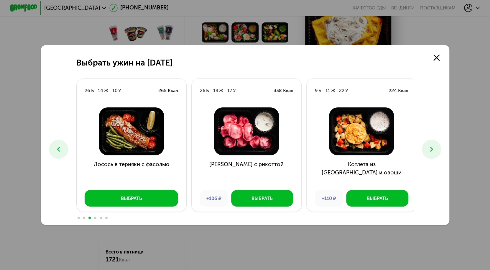
click at [437, 148] on button at bounding box center [431, 149] width 19 height 19
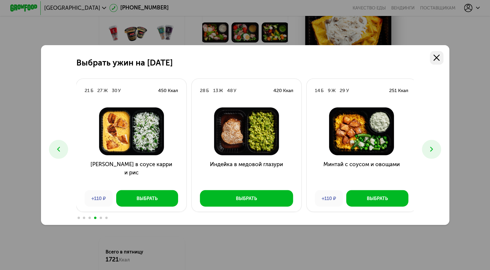
click at [439, 55] on icon at bounding box center [436, 58] width 6 height 6
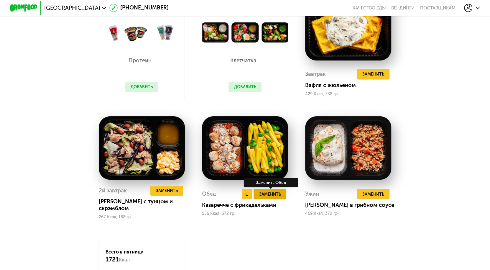
click at [275, 197] on span "Заменить" at bounding box center [270, 193] width 22 height 7
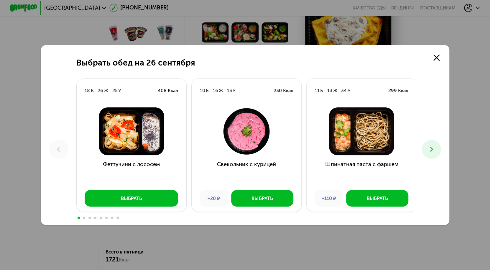
click at [426, 147] on button at bounding box center [431, 149] width 19 height 19
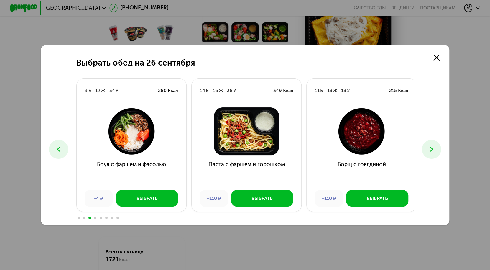
click at [426, 147] on button at bounding box center [431, 149] width 19 height 19
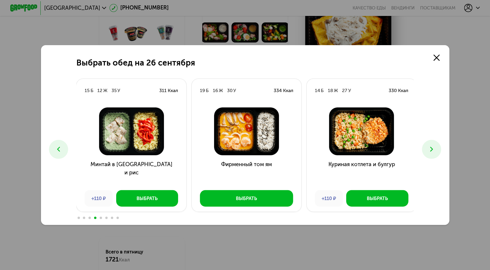
click at [426, 147] on button at bounding box center [431, 149] width 19 height 19
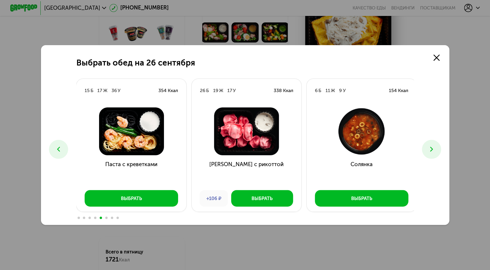
click at [426, 147] on button at bounding box center [431, 149] width 19 height 19
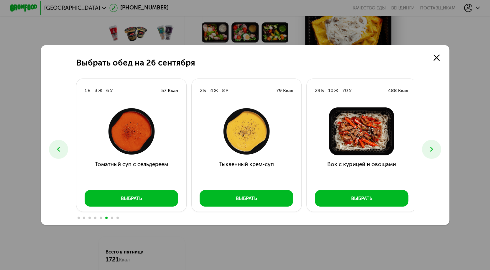
click at [426, 147] on button at bounding box center [431, 149] width 19 height 19
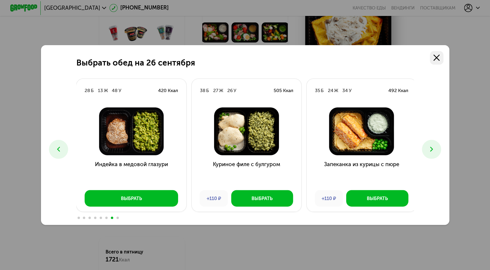
click at [438, 57] on icon at bounding box center [436, 58] width 6 height 6
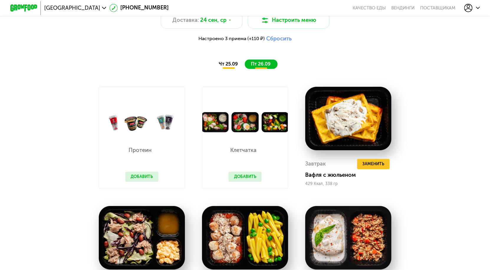
scroll to position [518, 0]
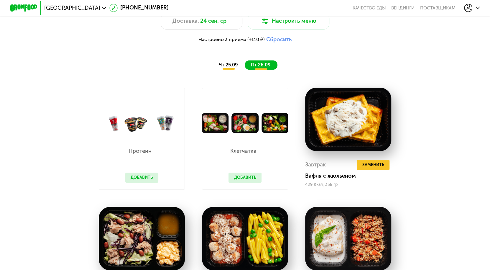
click at [224, 67] on span "чт 25.09" at bounding box center [228, 65] width 19 height 6
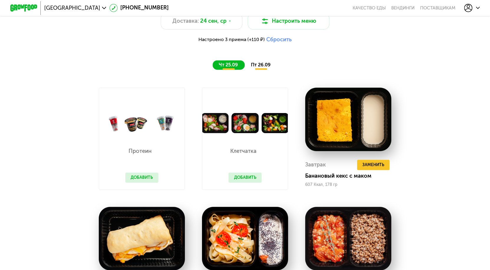
scroll to position [605, 0]
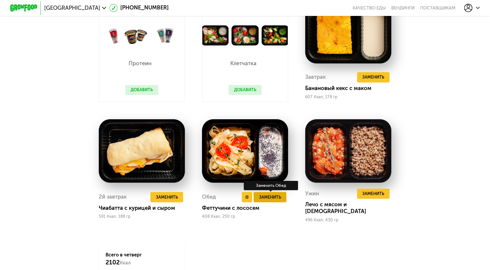
click at [273, 202] on button "Заменить" at bounding box center [269, 197] width 33 height 10
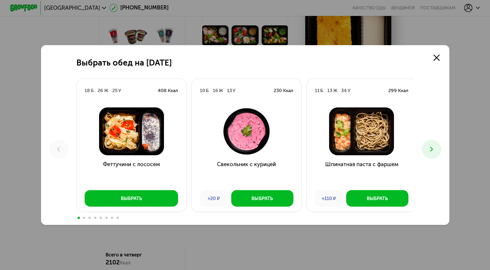
click at [429, 146] on icon at bounding box center [431, 149] width 8 height 8
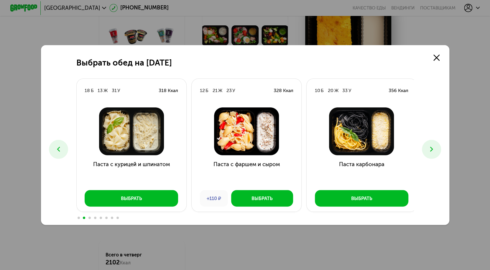
click at [429, 146] on icon at bounding box center [431, 149] width 8 height 8
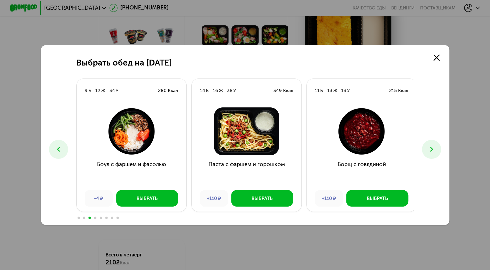
click at [429, 146] on icon at bounding box center [431, 149] width 8 height 8
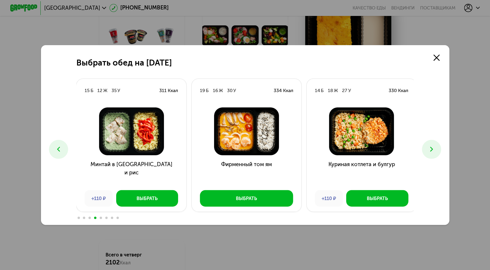
click at [429, 146] on icon at bounding box center [431, 149] width 8 height 8
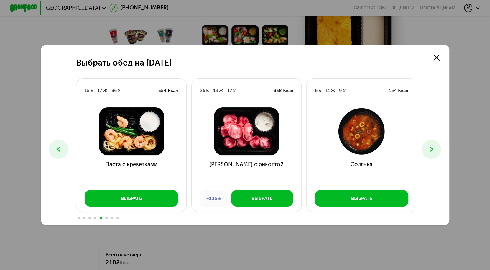
click at [429, 146] on icon at bounding box center [431, 149] width 8 height 8
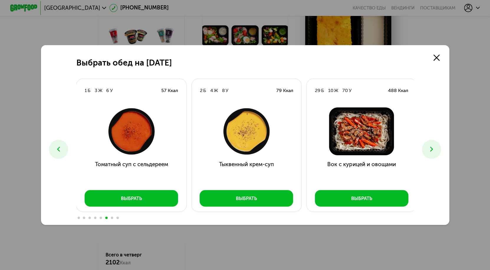
click at [429, 146] on icon at bounding box center [431, 149] width 8 height 8
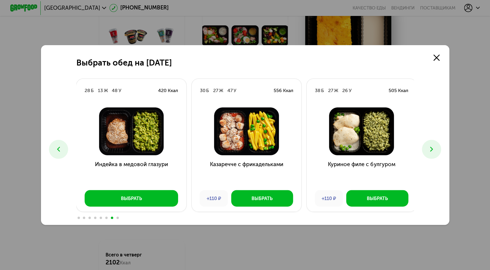
click at [429, 146] on icon at bounding box center [431, 149] width 8 height 8
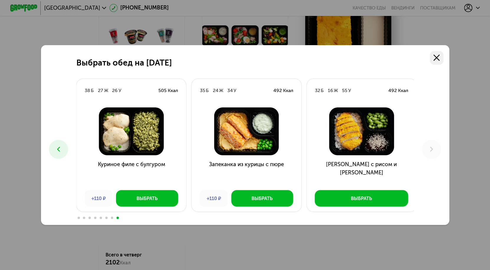
click at [438, 53] on link at bounding box center [437, 58] width 14 height 14
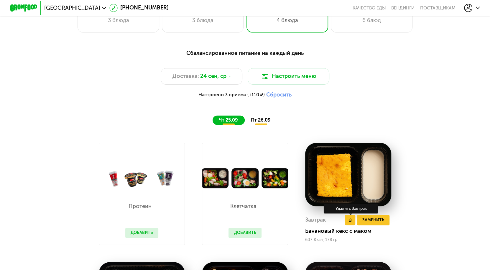
scroll to position [461, 0]
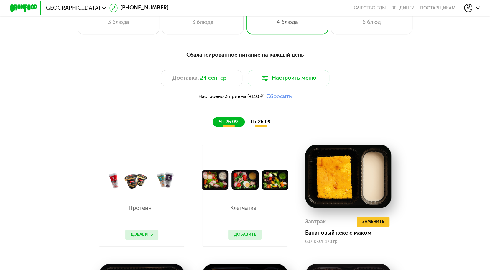
click at [264, 124] on span "пт 26.09" at bounding box center [261, 122] width 20 height 6
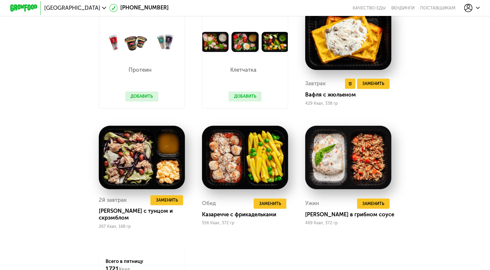
scroll to position [600, 0]
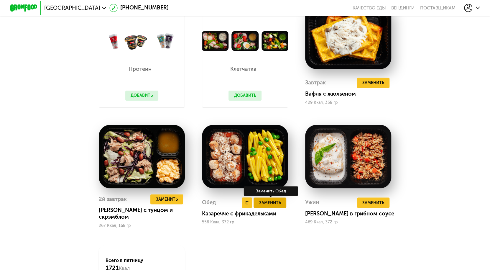
click at [279, 206] on span "Заменить" at bounding box center [270, 202] width 22 height 7
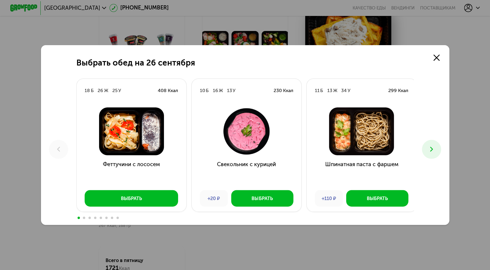
click at [434, 148] on icon at bounding box center [431, 149] width 8 height 8
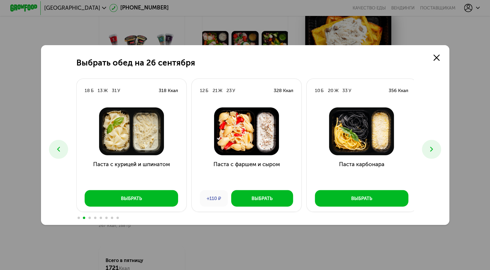
click at [434, 148] on icon at bounding box center [431, 149] width 8 height 8
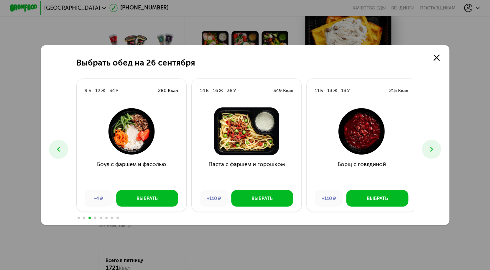
click at [434, 148] on icon at bounding box center [431, 149] width 8 height 8
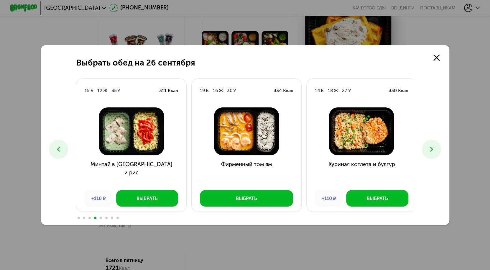
click at [434, 148] on icon at bounding box center [431, 149] width 8 height 8
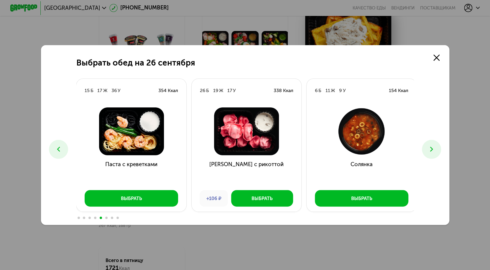
click at [434, 148] on icon at bounding box center [431, 149] width 8 height 8
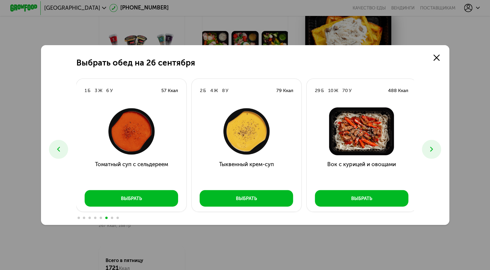
click at [59, 146] on icon at bounding box center [59, 149] width 8 height 8
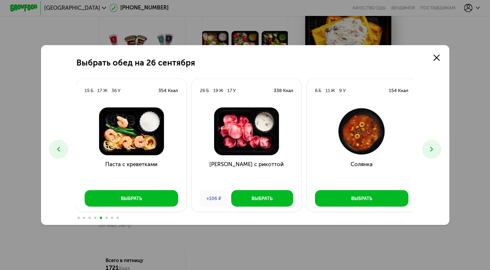
click at [431, 151] on icon at bounding box center [431, 149] width 8 height 8
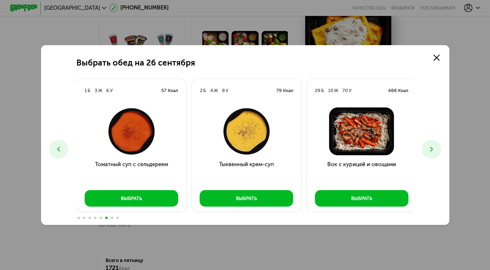
click at [431, 151] on icon at bounding box center [431, 149] width 8 height 8
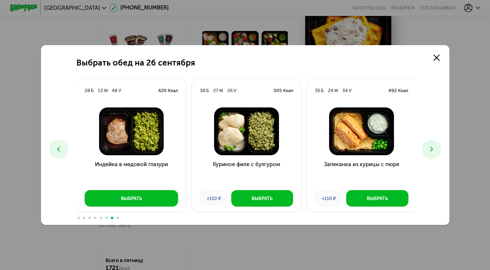
click at [431, 151] on icon at bounding box center [431, 149] width 8 height 8
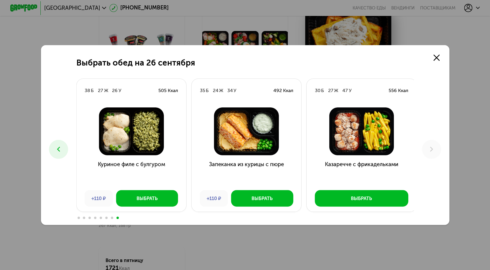
click at [57, 148] on icon at bounding box center [59, 149] width 8 height 8
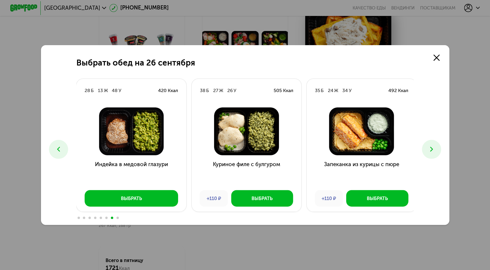
click at [57, 148] on icon at bounding box center [59, 149] width 8 height 8
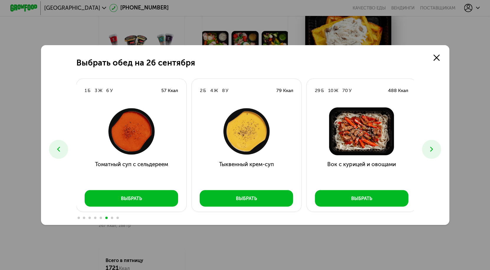
click at [57, 148] on icon at bounding box center [59, 149] width 8 height 8
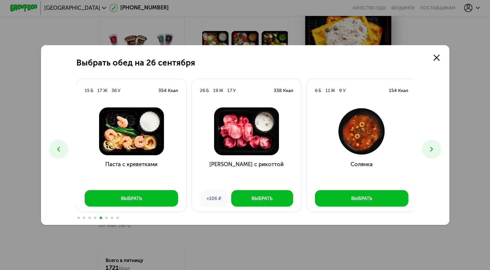
click at [57, 148] on icon at bounding box center [59, 149] width 8 height 8
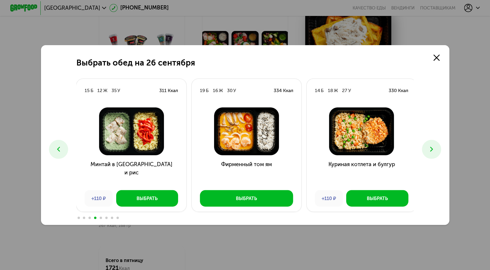
click at [52, 146] on button at bounding box center [58, 149] width 19 height 19
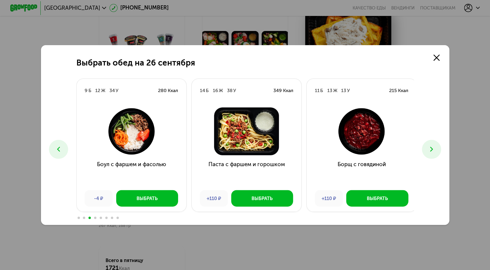
click at [426, 151] on button at bounding box center [431, 149] width 19 height 19
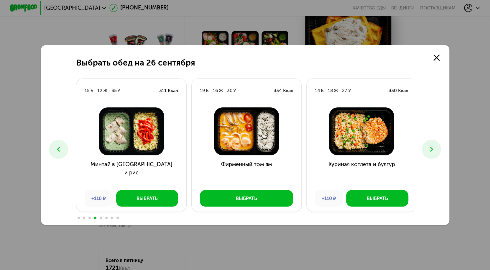
click at [60, 143] on button at bounding box center [58, 149] width 19 height 19
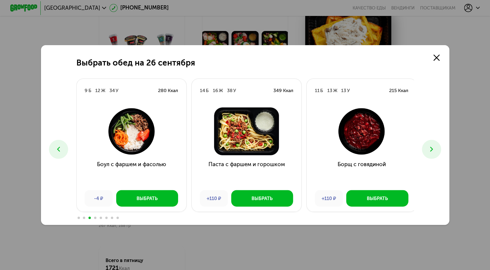
click at [60, 143] on button at bounding box center [58, 149] width 19 height 19
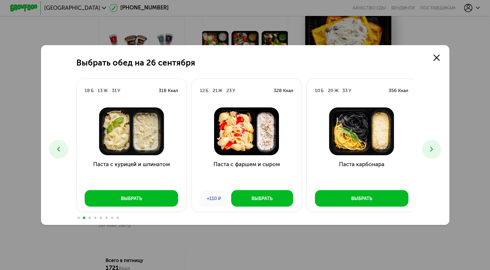
click at [57, 149] on icon at bounding box center [59, 149] width 8 height 8
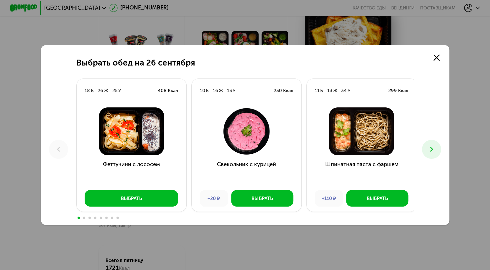
click at [434, 146] on icon at bounding box center [431, 149] width 8 height 8
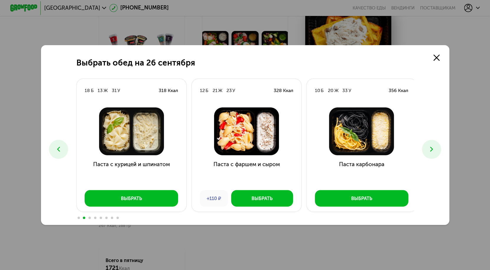
click at [434, 146] on icon at bounding box center [431, 149] width 8 height 8
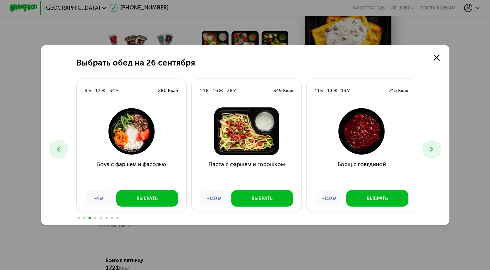
click at [434, 146] on icon at bounding box center [431, 149] width 8 height 8
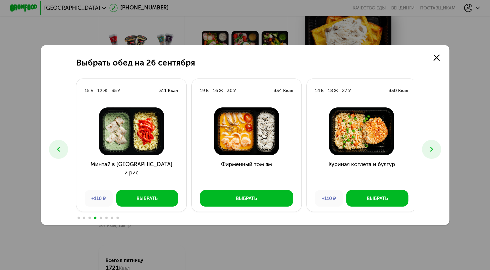
click at [434, 146] on icon at bounding box center [431, 149] width 8 height 8
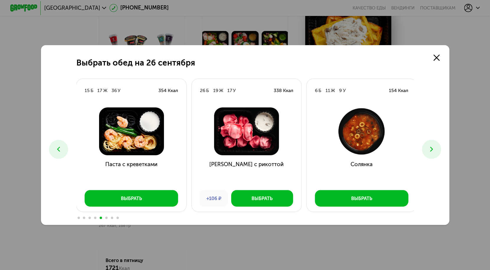
click at [434, 146] on icon at bounding box center [431, 149] width 8 height 8
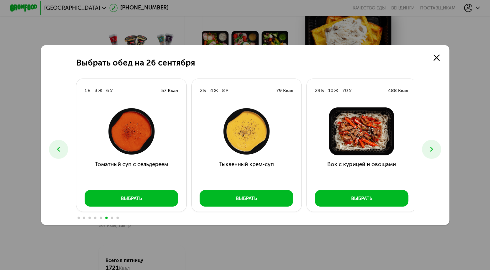
click at [433, 154] on button at bounding box center [431, 149] width 19 height 19
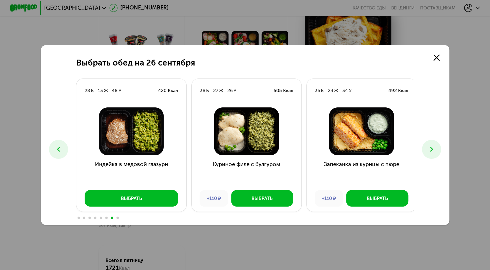
click at [433, 154] on button at bounding box center [431, 149] width 19 height 19
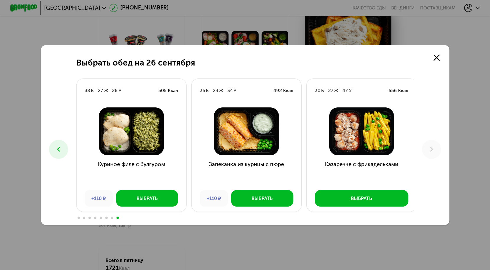
click at [58, 141] on button at bounding box center [58, 149] width 19 height 19
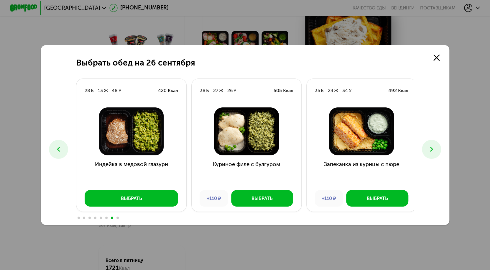
click at [58, 141] on button at bounding box center [58, 149] width 19 height 19
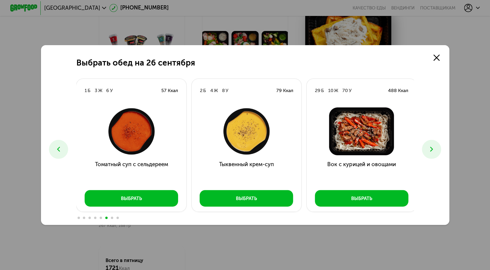
click at [58, 141] on button at bounding box center [58, 149] width 19 height 19
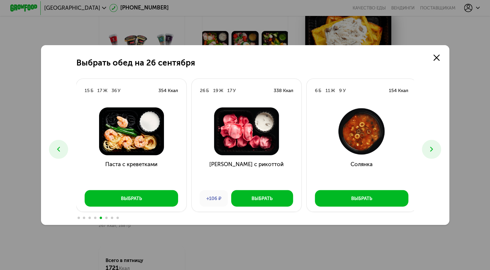
click at [58, 141] on button at bounding box center [58, 149] width 19 height 19
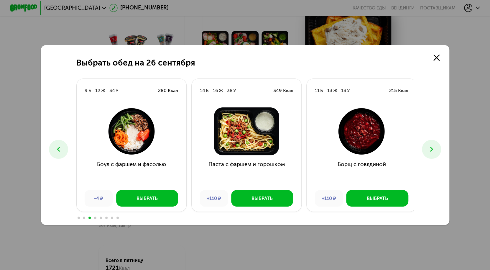
click at [435, 150] on icon at bounding box center [431, 149] width 8 height 8
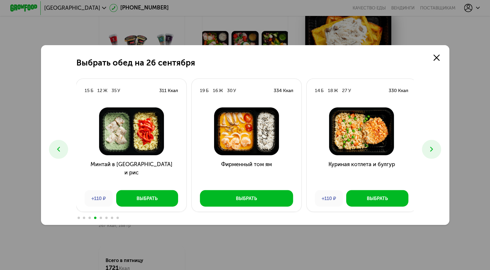
click at [437, 159] on div "Выбрать обед на 26 сентября 18 Б 26 Ж 25 У 408 Ккал Феттучини с лососем Выбрать…" at bounding box center [245, 134] width 408 height 179
drag, startPoint x: 437, startPoint y: 159, endPoint x: 436, endPoint y: 152, distance: 6.6
click at [436, 152] on div "Выбрать обед на 26 сентября 18 Б 26 Ж 25 У 408 Ккал Феттучини с лососем Выбрать…" at bounding box center [245, 134] width 408 height 179
click at [436, 152] on icon at bounding box center [431, 149] width 8 height 8
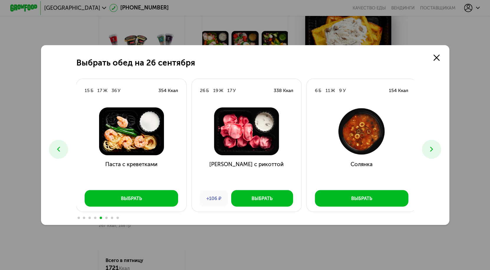
click at [436, 152] on icon at bounding box center [431, 149] width 8 height 8
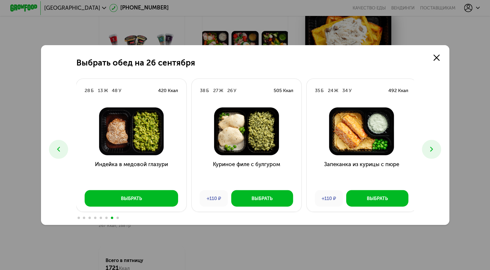
click at [436, 152] on icon at bounding box center [431, 149] width 8 height 8
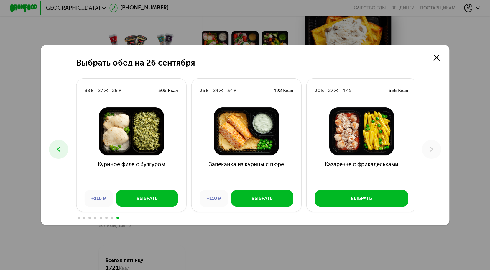
click at [420, 176] on div "Выбрать обед на 26 сентября 18 Б 26 Ж 25 У 408 Ккал Феттучини с лососем Выбрать…" at bounding box center [245, 134] width 408 height 179
click at [254, 197] on div "Выбрать" at bounding box center [261, 198] width 21 height 7
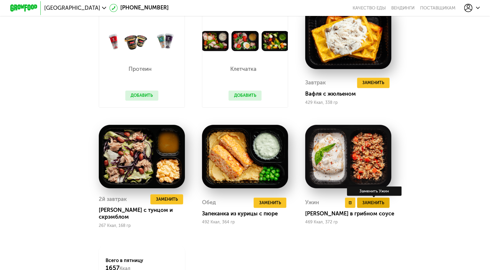
click at [381, 203] on span "Заменить" at bounding box center [373, 202] width 22 height 7
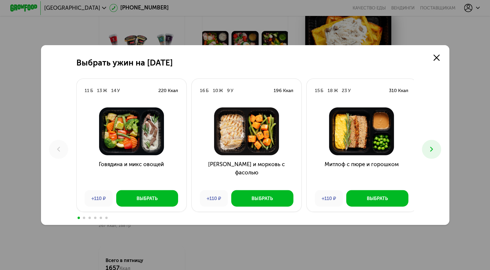
click at [432, 154] on button at bounding box center [431, 149] width 19 height 19
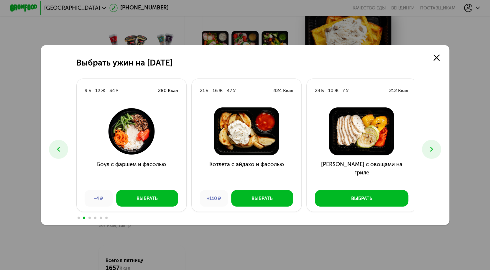
click at [432, 154] on button at bounding box center [431, 149] width 19 height 19
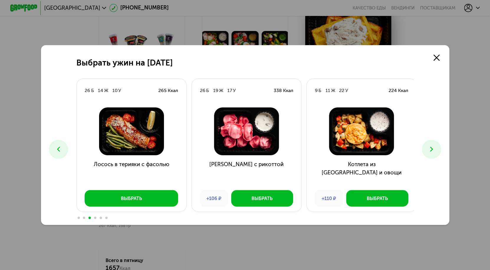
click at [432, 153] on icon at bounding box center [431, 149] width 8 height 8
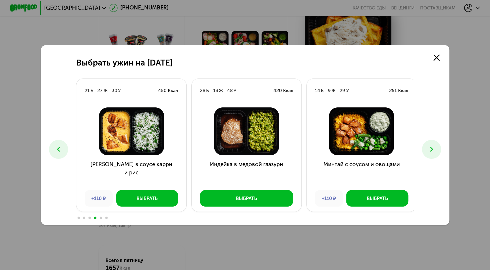
click at [432, 153] on icon at bounding box center [431, 149] width 8 height 8
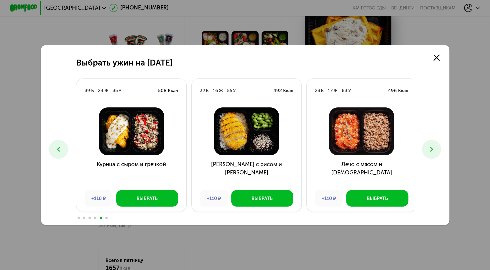
click at [432, 153] on icon at bounding box center [431, 149] width 8 height 8
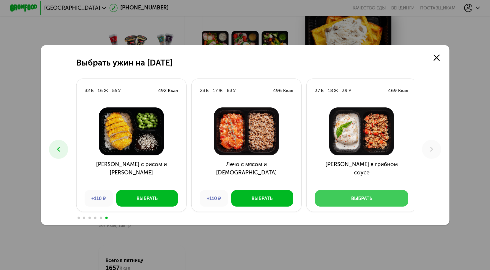
click at [365, 201] on div "Выбрать" at bounding box center [361, 198] width 21 height 7
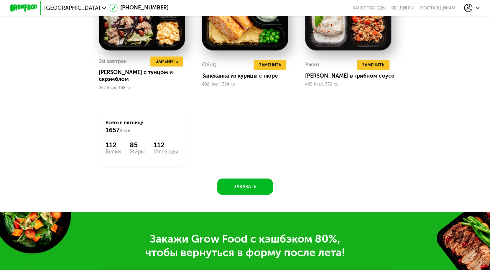
scroll to position [737, 0]
click at [249, 187] on button "Заказать" at bounding box center [245, 186] width 56 height 16
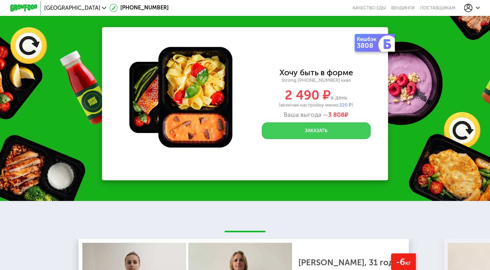
scroll to position [978, 0]
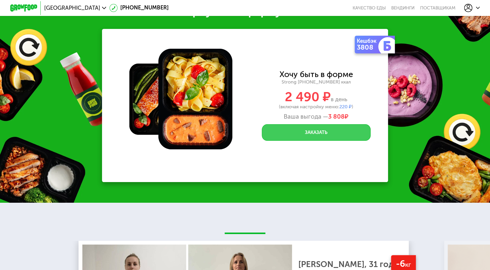
click at [339, 136] on button "Заказать" at bounding box center [316, 132] width 109 height 16
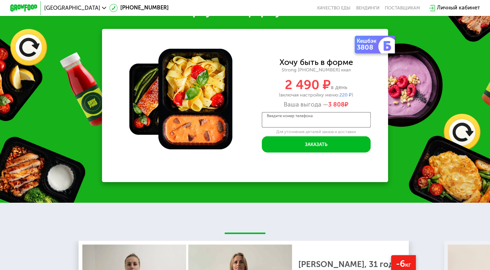
click at [337, 122] on input "Введите номер телефона" at bounding box center [316, 119] width 109 height 15
type input "**********"
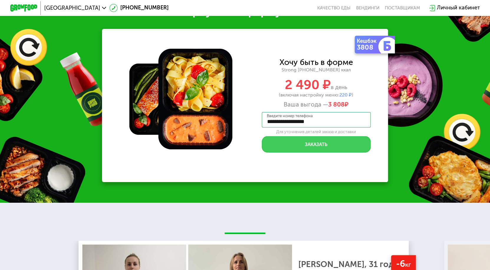
click at [322, 147] on button "Заказать" at bounding box center [316, 144] width 109 height 16
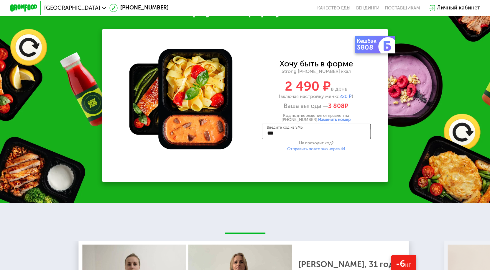
type input "****"
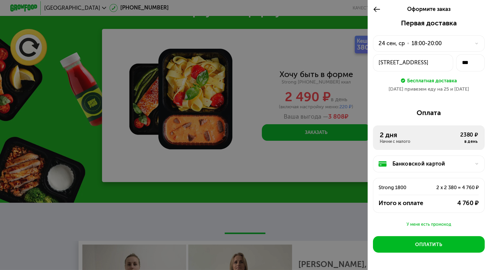
click at [454, 47] on div "24 сен, ср • 18:00-20:00" at bounding box center [424, 43] width 92 height 8
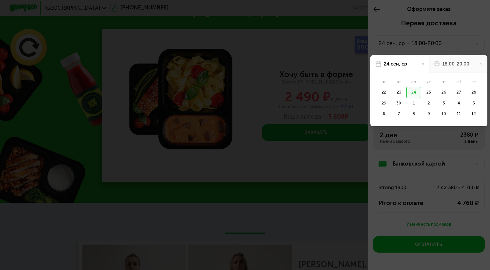
click at [415, 91] on div "24" at bounding box center [413, 92] width 15 height 11
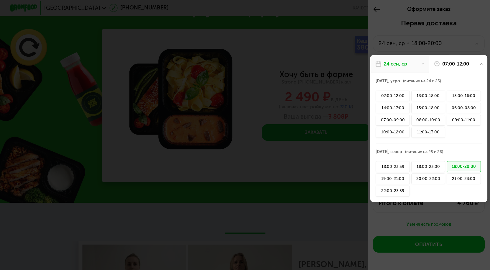
click at [460, 167] on div "18:00-20:00" at bounding box center [463, 166] width 34 height 11
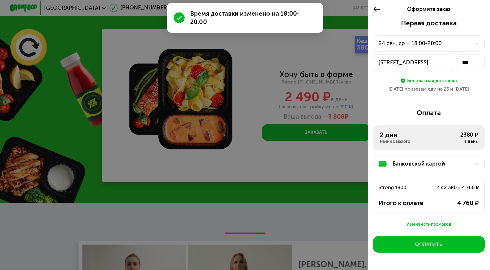
click at [436, 61] on div "пр-кт Обуховской Обороны, 110к1" at bounding box center [412, 63] width 69 height 8
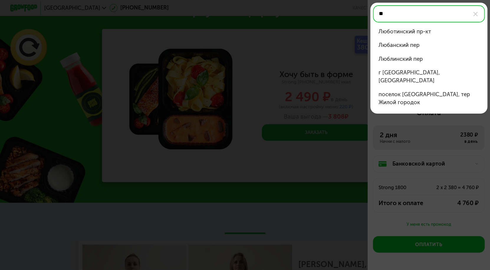
type input "*"
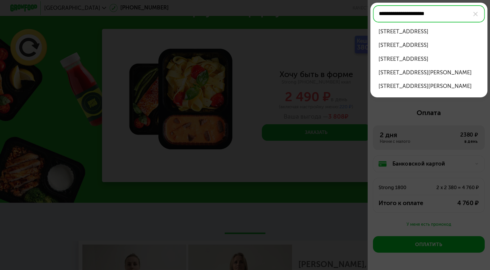
click at [447, 61] on div "пр-кт Обуховской Обороны, д 110 к 1" at bounding box center [428, 59] width 101 height 8
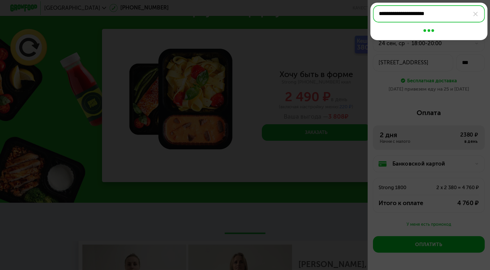
type input "**********"
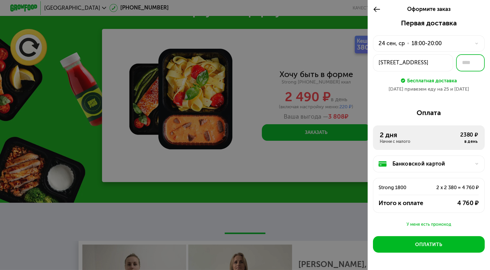
click at [469, 67] on input "text" at bounding box center [470, 62] width 29 height 17
type input "***"
click at [459, 100] on div "Первая доставка 24 сен, ср • 18:00-20:00 пр-кт Обуховской Обороны, 110к1 *** Бе…" at bounding box center [429, 155] width 123 height 273
click at [428, 225] on div "У меня есть промокод" at bounding box center [429, 224] width 112 height 7
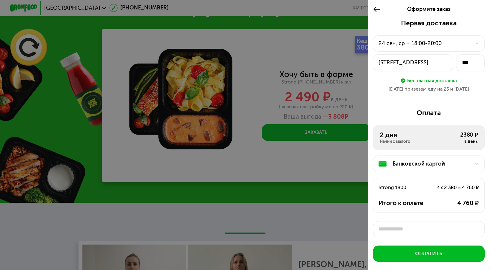
scroll to position [2, 0]
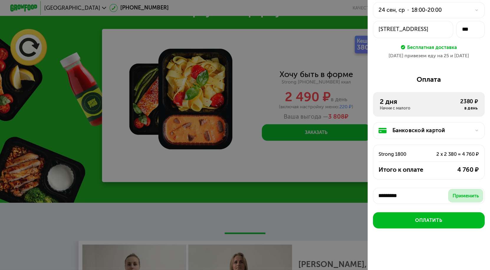
type input "*********"
click at [460, 197] on div "Применить" at bounding box center [465, 195] width 26 height 7
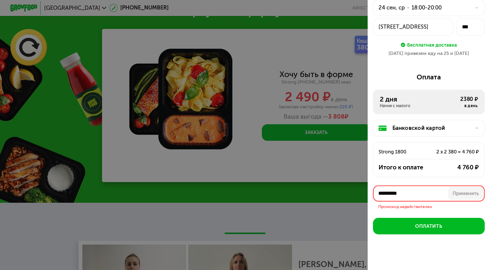
click at [386, 194] on input "*********" at bounding box center [429, 193] width 112 height 16
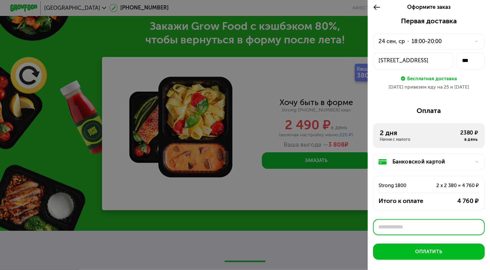
scroll to position [902, 0]
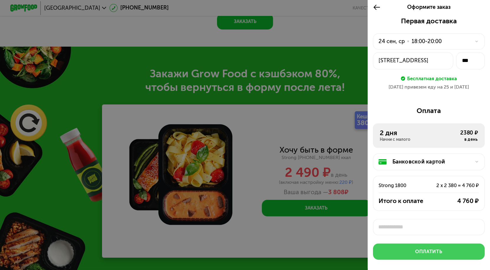
click at [422, 255] on div "Оплатить" at bounding box center [428, 251] width 27 height 7
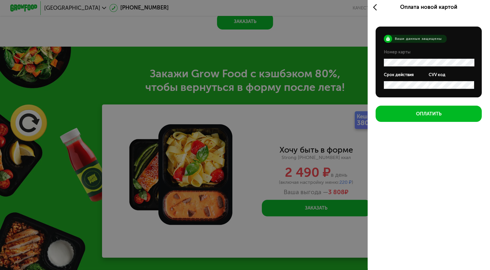
scroll to position [2, 0]
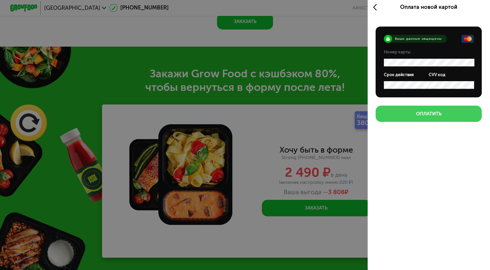
click at [427, 113] on div "Оплатить" at bounding box center [429, 113] width 26 height 7
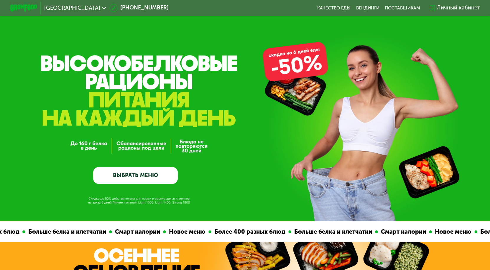
click at [136, 175] on link "ВЫБРАТЬ МЕНЮ" at bounding box center [135, 175] width 85 height 17
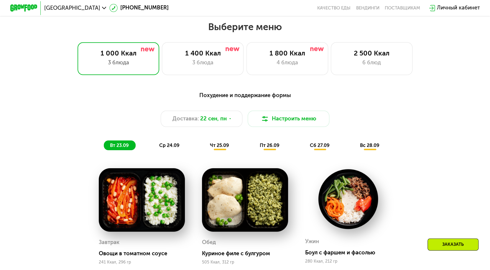
scroll to position [430, 0]
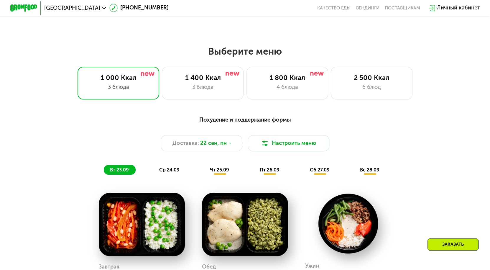
scroll to position [430, 0]
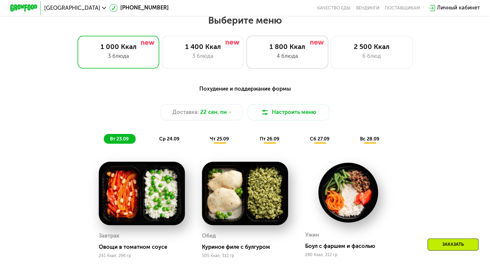
click at [296, 51] on div "1 800 Ккал" at bounding box center [286, 47] width 67 height 8
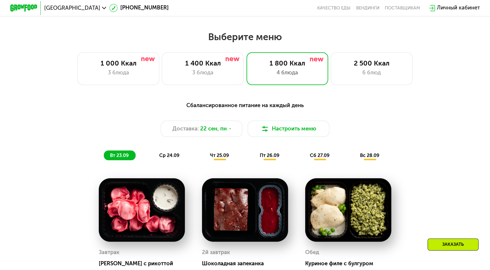
scroll to position [414, 0]
click at [204, 72] on div "3 блюда" at bounding box center [202, 72] width 67 height 8
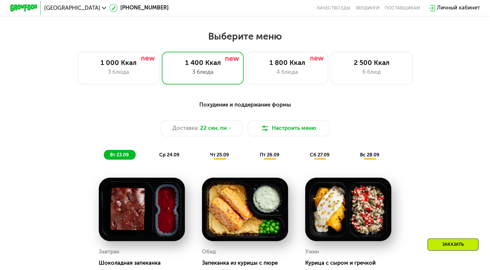
scroll to position [415, 0]
click at [115, 65] on div "1 000 Ккал" at bounding box center [118, 62] width 67 height 8
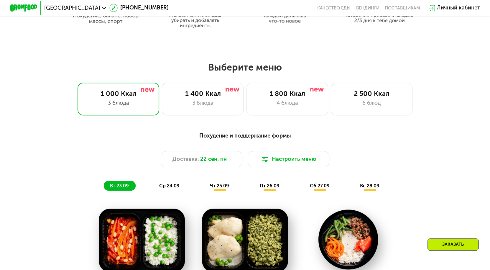
scroll to position [383, 0]
click at [284, 95] on div "1 800 Ккал" at bounding box center [286, 94] width 67 height 8
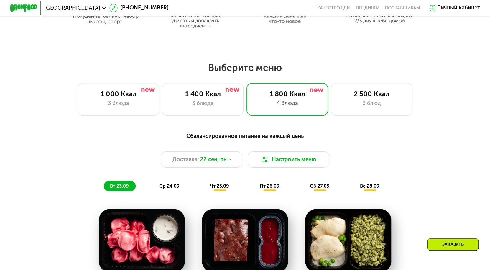
drag, startPoint x: 223, startPoint y: 181, endPoint x: 220, endPoint y: 186, distance: 6.0
click at [220, 186] on div "Сбалансированное питание на каждый день Доставка: 22 сен, пн Настроить меню вт …" at bounding box center [245, 161] width 403 height 59
click at [220, 186] on span "чт 25.09" at bounding box center [219, 186] width 19 height 6
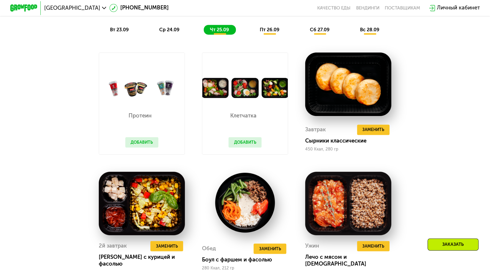
scroll to position [540, 0]
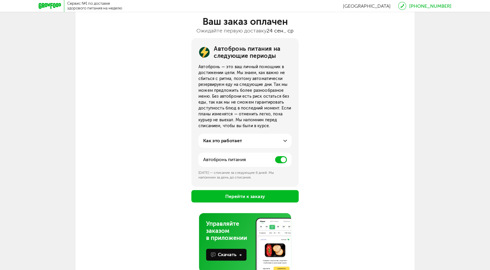
scroll to position [44, 0]
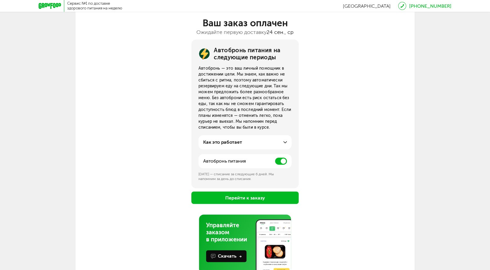
click at [281, 163] on span at bounding box center [281, 160] width 12 height 7
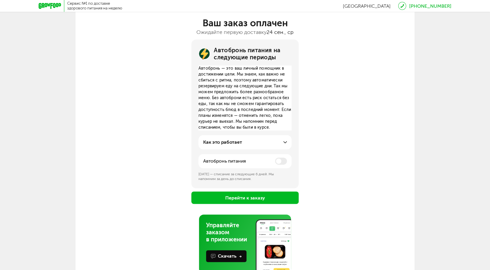
scroll to position [37, 0]
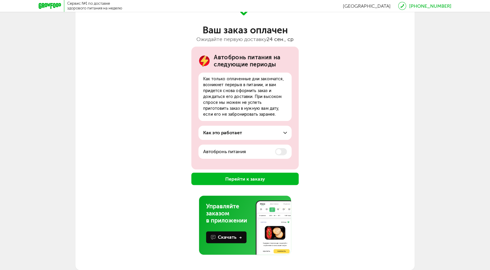
click at [272, 180] on button "Перейти к заказу" at bounding box center [244, 178] width 107 height 12
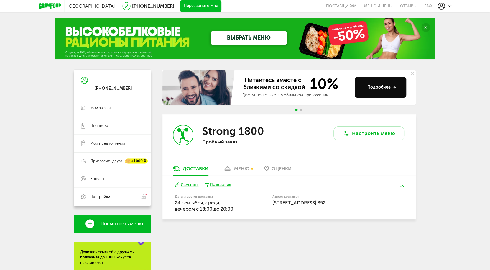
click at [445, 4] on div at bounding box center [445, 6] width 14 height 7
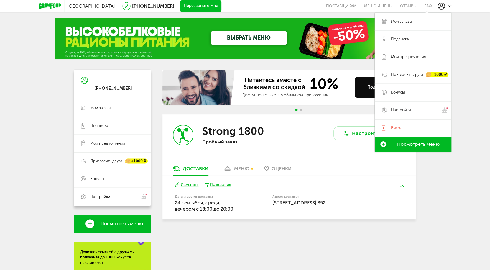
click at [470, 72] on div "Санкт-Петербург 8 (800) 555-21-78 Перезвоните мне поставщикам Меню и цены Отзыв…" at bounding box center [245, 183] width 490 height 366
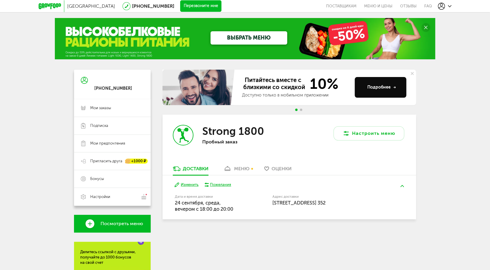
click at [236, 170] on div "меню" at bounding box center [241, 169] width 15 height 6
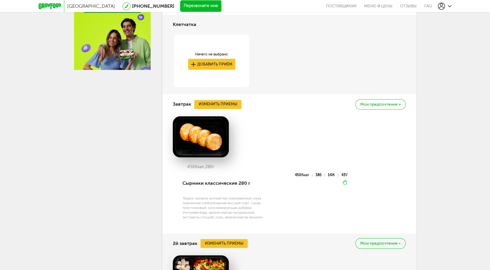
scroll to position [291, 0]
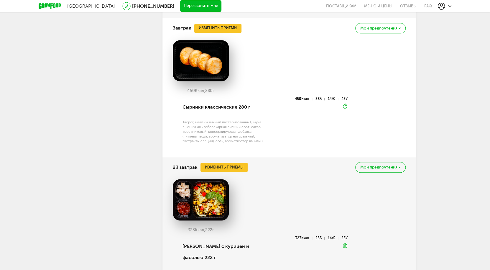
click at [305, 93] on div "450 Ккал, 280 г" at bounding box center [289, 68] width 233 height 57
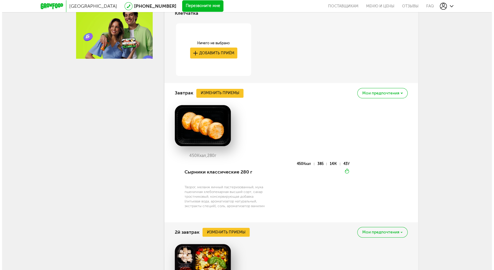
scroll to position [284, 0]
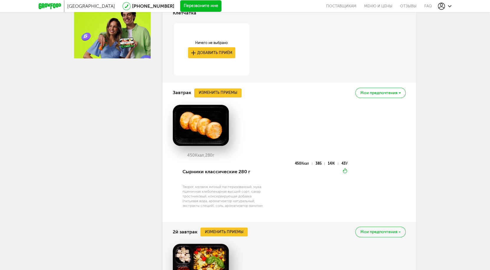
click at [221, 91] on button "Изменить приемы" at bounding box center [217, 92] width 47 height 9
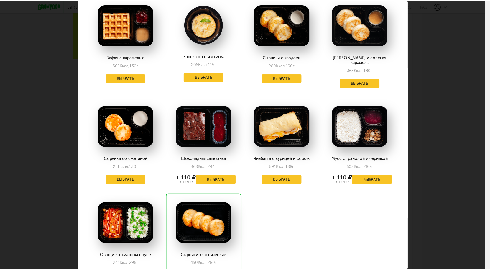
scroll to position [234, 0]
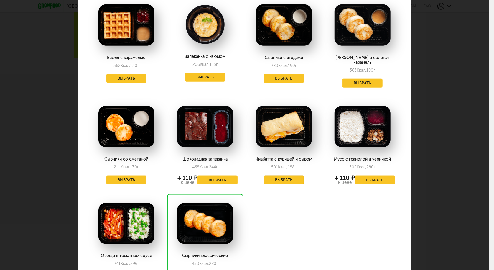
click at [285, 175] on button "Выбрать" at bounding box center [284, 179] width 40 height 9
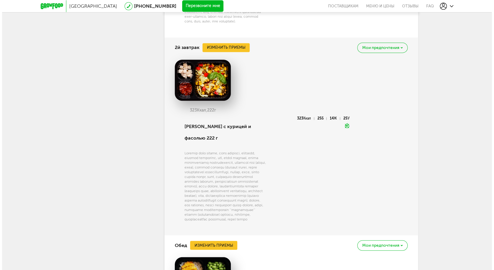
scroll to position [602, 0]
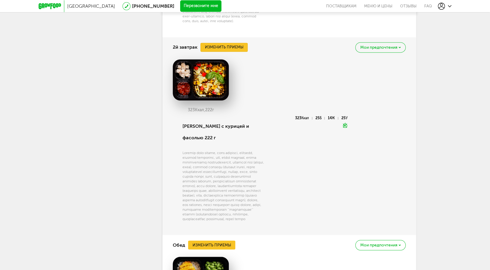
click at [238, 52] on button "Изменить приемы" at bounding box center [223, 47] width 47 height 9
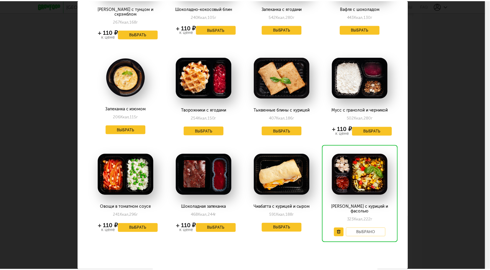
scroll to position [0, 0]
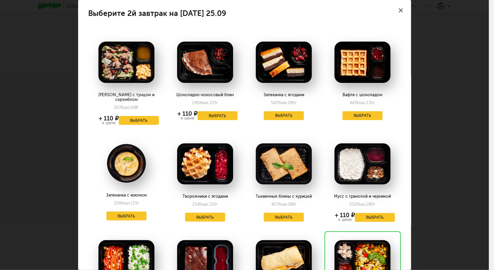
click at [392, 8] on div at bounding box center [400, 10] width 21 height 21
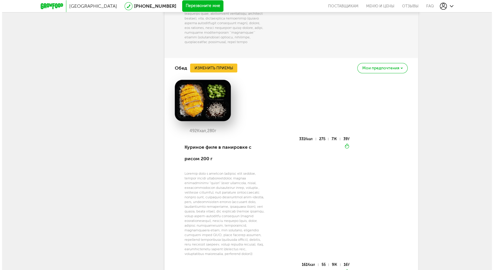
scroll to position [778, 0]
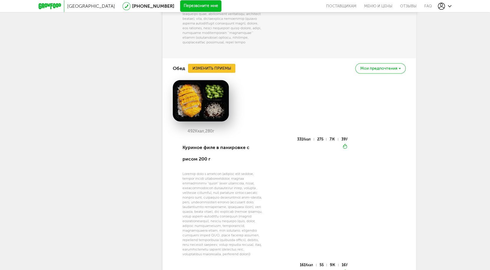
click at [216, 73] on button "Изменить приемы" at bounding box center [211, 68] width 47 height 9
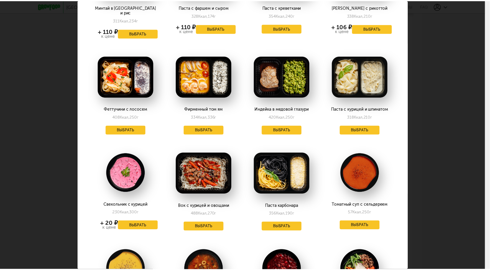
scroll to position [184, 0]
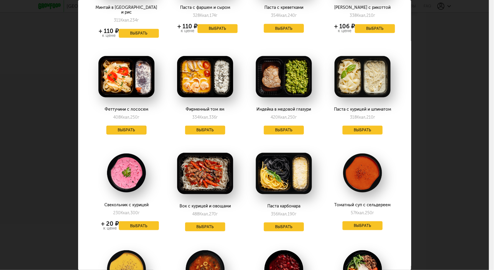
click at [127, 126] on button "Выбрать" at bounding box center [126, 130] width 40 height 9
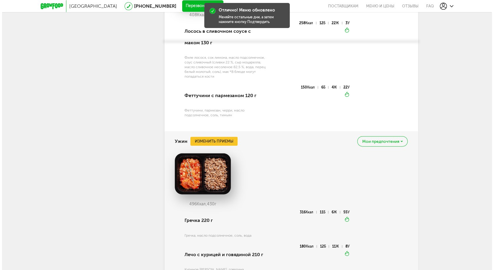
scroll to position [976, 0]
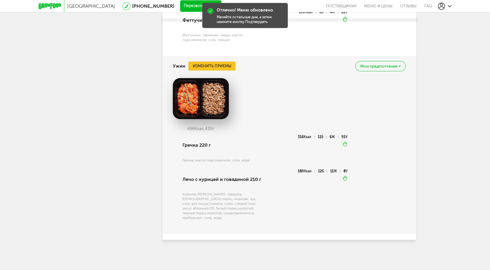
click at [220, 69] on button "Изменить приемы" at bounding box center [211, 66] width 47 height 9
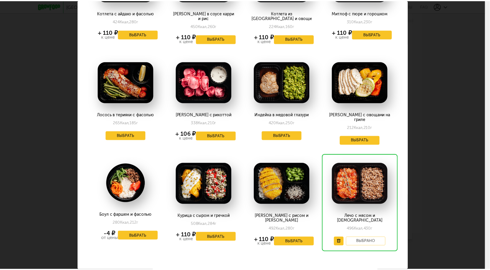
scroll to position [0, 0]
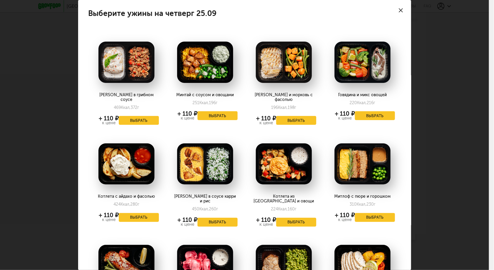
click at [396, 13] on div at bounding box center [400, 10] width 21 height 21
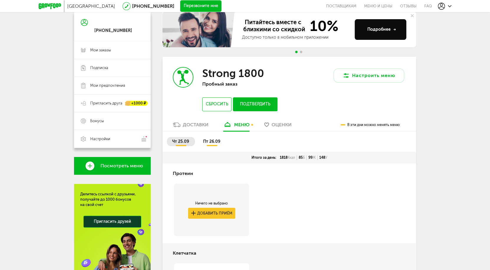
scroll to position [57, 0]
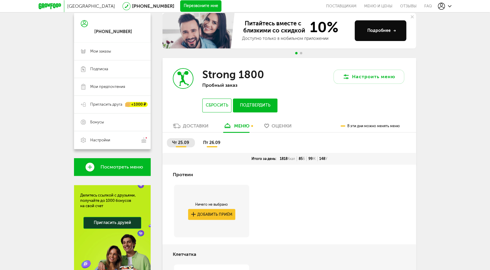
click at [214, 144] on span "пт 26.09" at bounding box center [211, 142] width 17 height 5
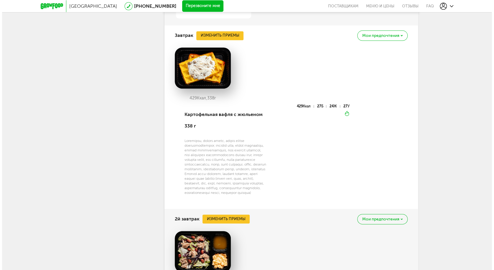
scroll to position [345, 0]
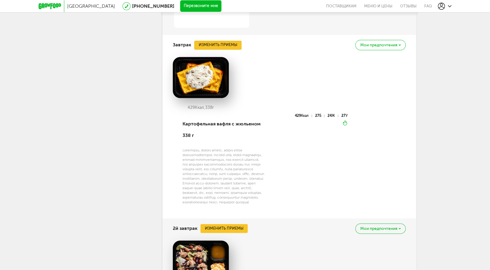
click at [224, 46] on button "Изменить приемы" at bounding box center [217, 45] width 47 height 9
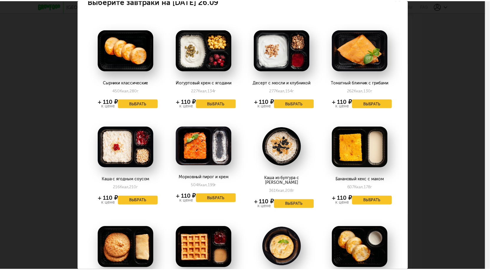
scroll to position [0, 0]
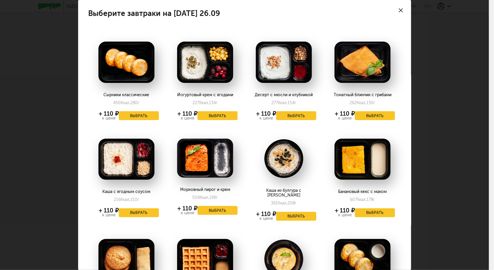
click at [399, 11] on use at bounding box center [401, 10] width 4 height 4
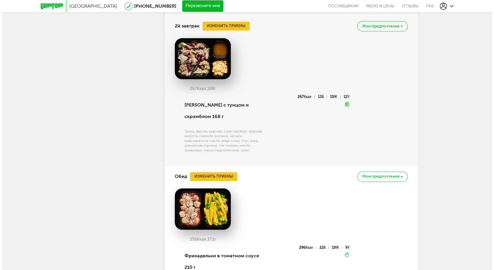
scroll to position [548, 0]
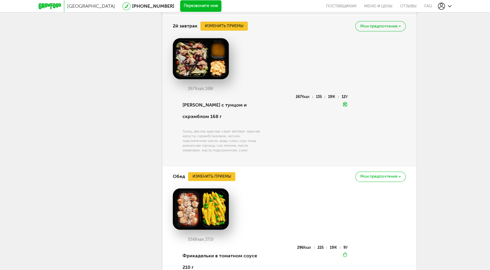
click at [215, 30] on button "Изменить приемы" at bounding box center [223, 26] width 47 height 9
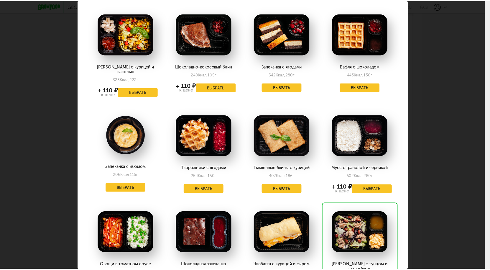
scroll to position [0, 0]
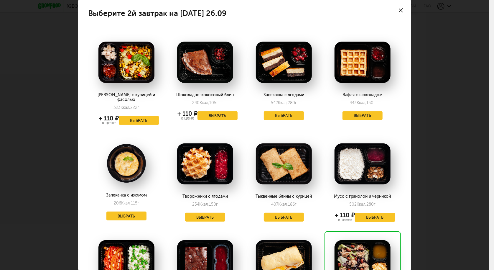
click at [399, 8] on icon at bounding box center [401, 10] width 4 height 4
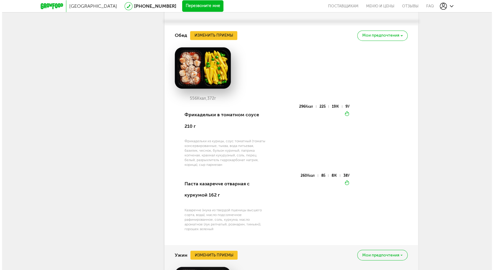
scroll to position [697, 0]
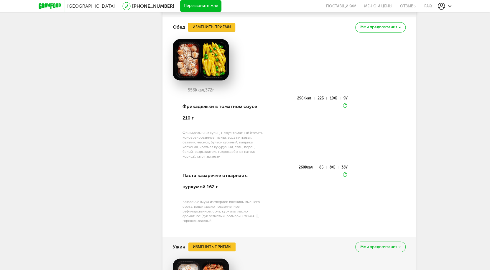
click at [224, 24] on button "Изменить приемы" at bounding box center [211, 27] width 47 height 9
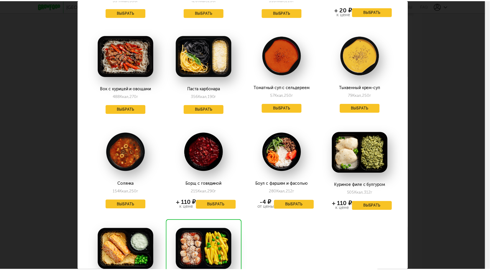
scroll to position [376, 0]
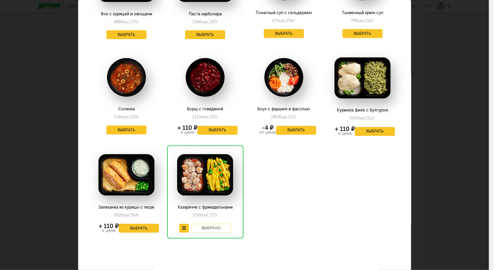
click at [143, 224] on button "Выбрать" at bounding box center [139, 228] width 40 height 9
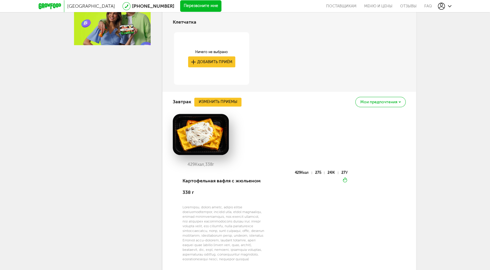
scroll to position [184, 0]
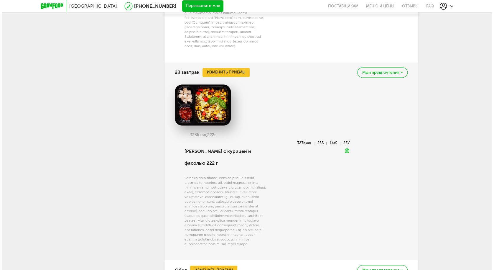
scroll to position [587, 0]
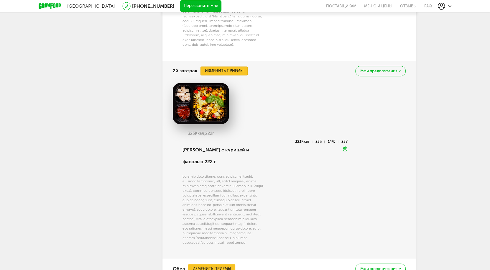
click at [220, 75] on button "Изменить приемы" at bounding box center [223, 70] width 47 height 9
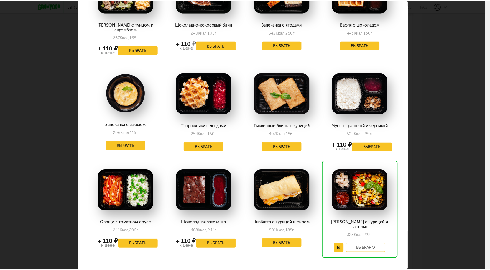
scroll to position [71, 0]
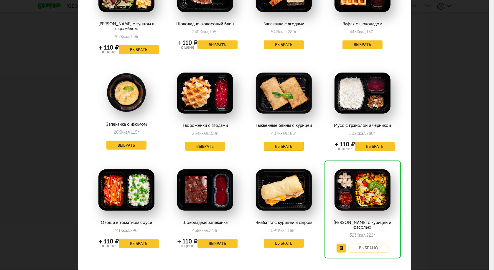
click at [276, 142] on button "Выбрать" at bounding box center [284, 146] width 40 height 9
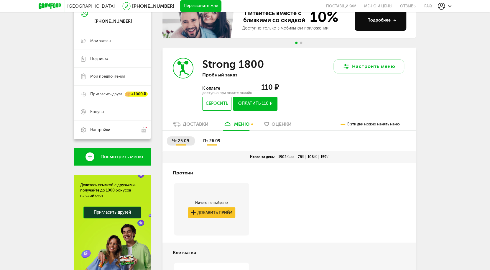
scroll to position [67, 0]
click at [261, 106] on button "Оплатить 110 ₽" at bounding box center [255, 103] width 45 height 14
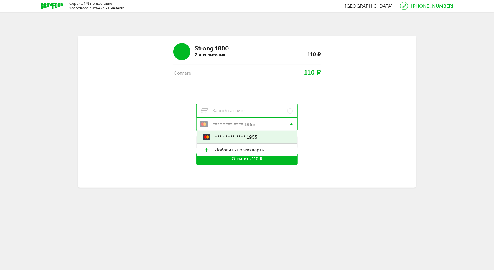
click at [257, 128] on input "Search for option" at bounding box center [248, 125] width 101 height 10
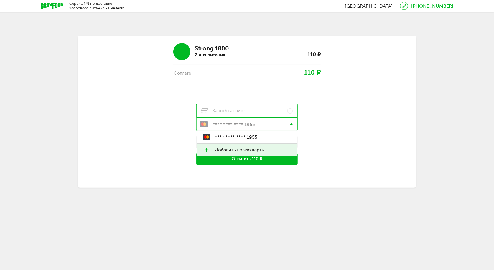
click at [254, 162] on button "Оплатить 110 ₽" at bounding box center [246, 159] width 101 height 12
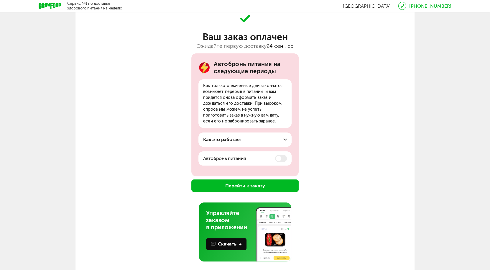
scroll to position [37, 0]
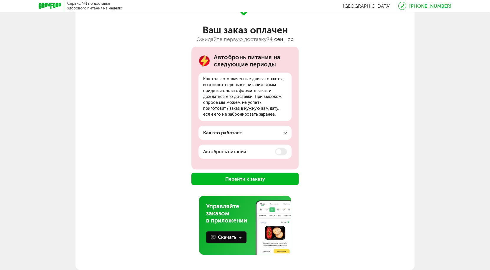
click at [254, 181] on button "Перейти к заказу" at bounding box center [244, 178] width 107 height 12
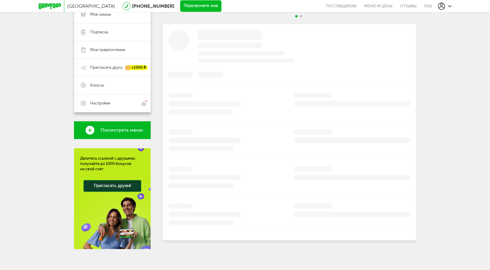
scroll to position [96, 0]
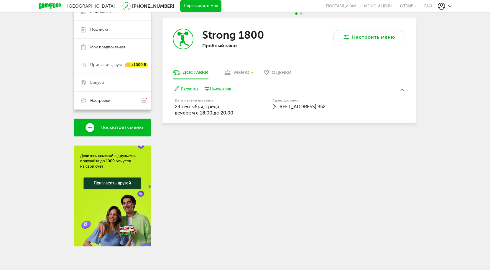
click at [236, 74] on div "меню" at bounding box center [241, 73] width 15 height 6
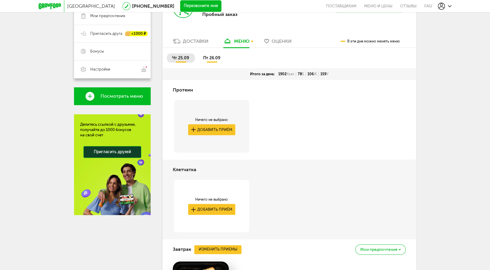
scroll to position [101, 0]
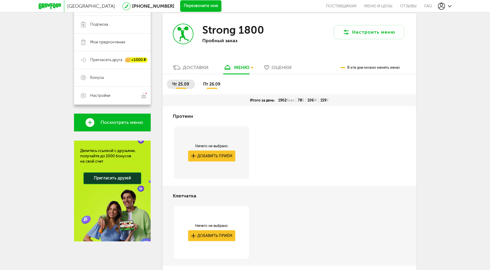
click at [210, 86] on li "пт 26.09" at bounding box center [212, 84] width 28 height 9
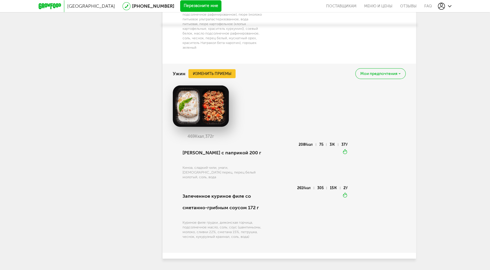
scroll to position [873, 0]
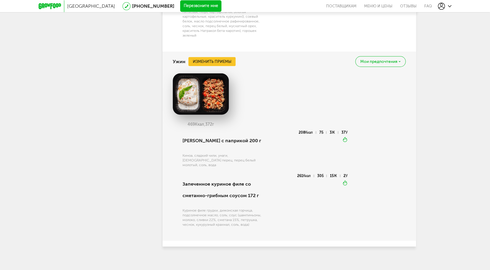
click at [448, 5] on use at bounding box center [450, 6] width 4 height 2
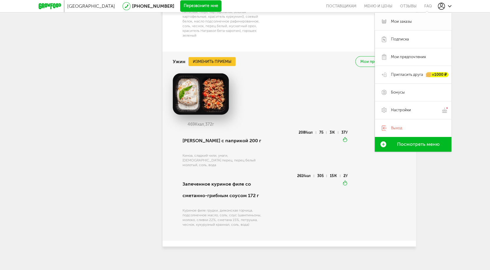
click at [411, 17] on link "Мои заказы" at bounding box center [413, 22] width 77 height 18
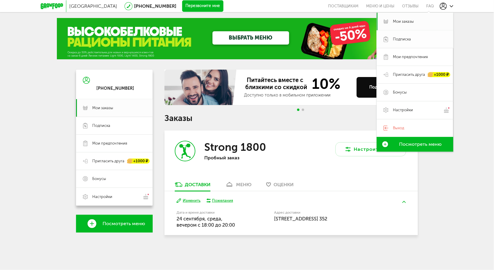
click at [400, 43] on link "Подписка" at bounding box center [415, 39] width 77 height 18
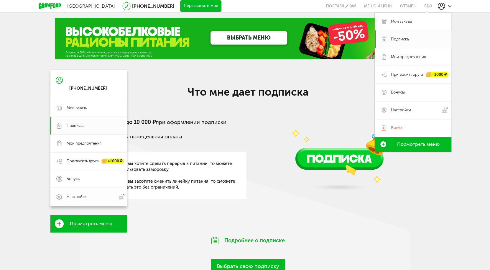
click at [77, 198] on span "Настройки" at bounding box center [77, 196] width 20 height 5
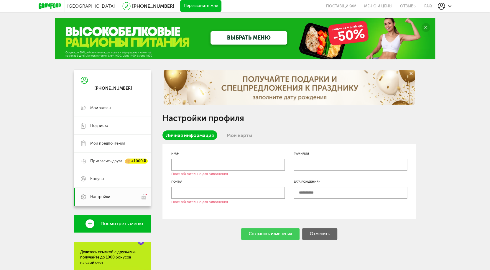
click at [242, 134] on link "Мои карты" at bounding box center [239, 134] width 32 height 9
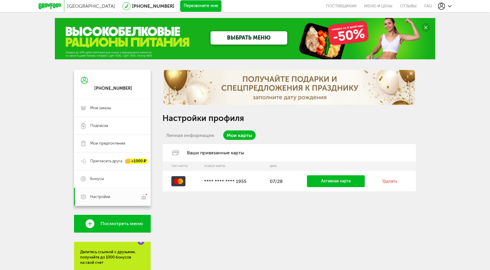
click at [388, 181] on link "Удалить" at bounding box center [389, 181] width 15 height 5
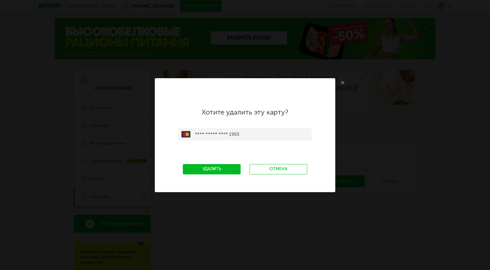
click at [214, 173] on link "Удалить" at bounding box center [212, 169] width 58 height 10
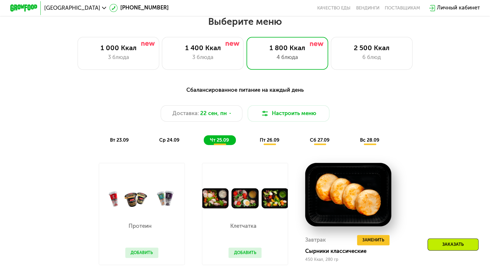
scroll to position [430, 0]
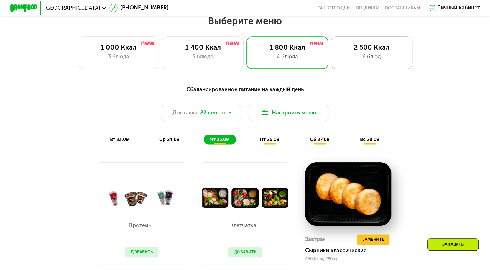
click at [365, 64] on div "2 500 Ккал 6 блюд" at bounding box center [372, 52] width 82 height 33
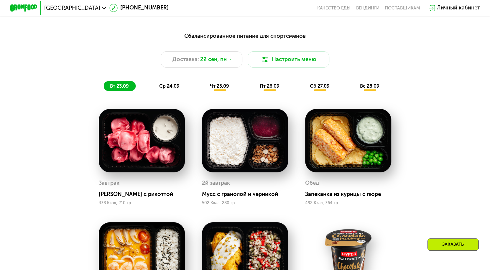
scroll to position [483, 0]
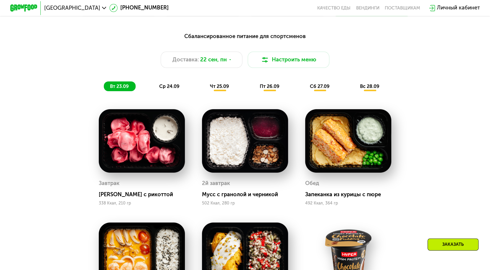
click at [327, 88] on span "сб 27.09" at bounding box center [320, 86] width 20 height 6
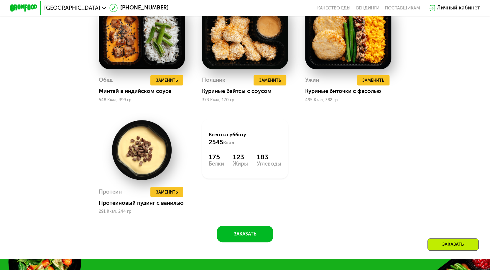
scroll to position [705, 0]
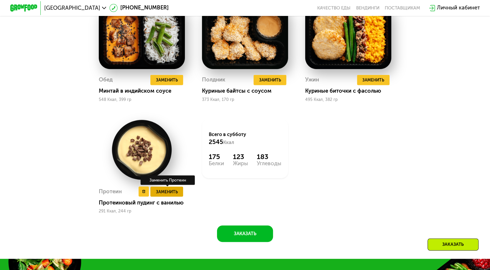
click at [171, 195] on span "Заменить" at bounding box center [167, 191] width 22 height 7
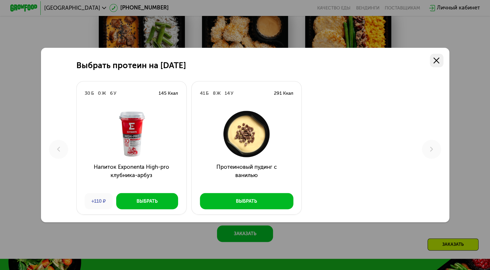
click at [436, 58] on use at bounding box center [436, 60] width 6 height 6
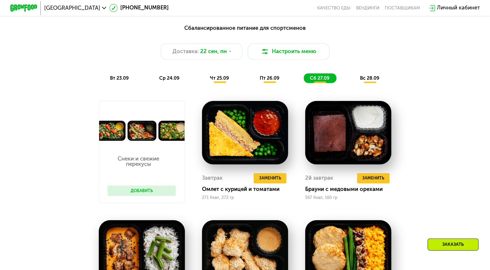
scroll to position [489, 0]
